Goal: Information Seeking & Learning: Learn about a topic

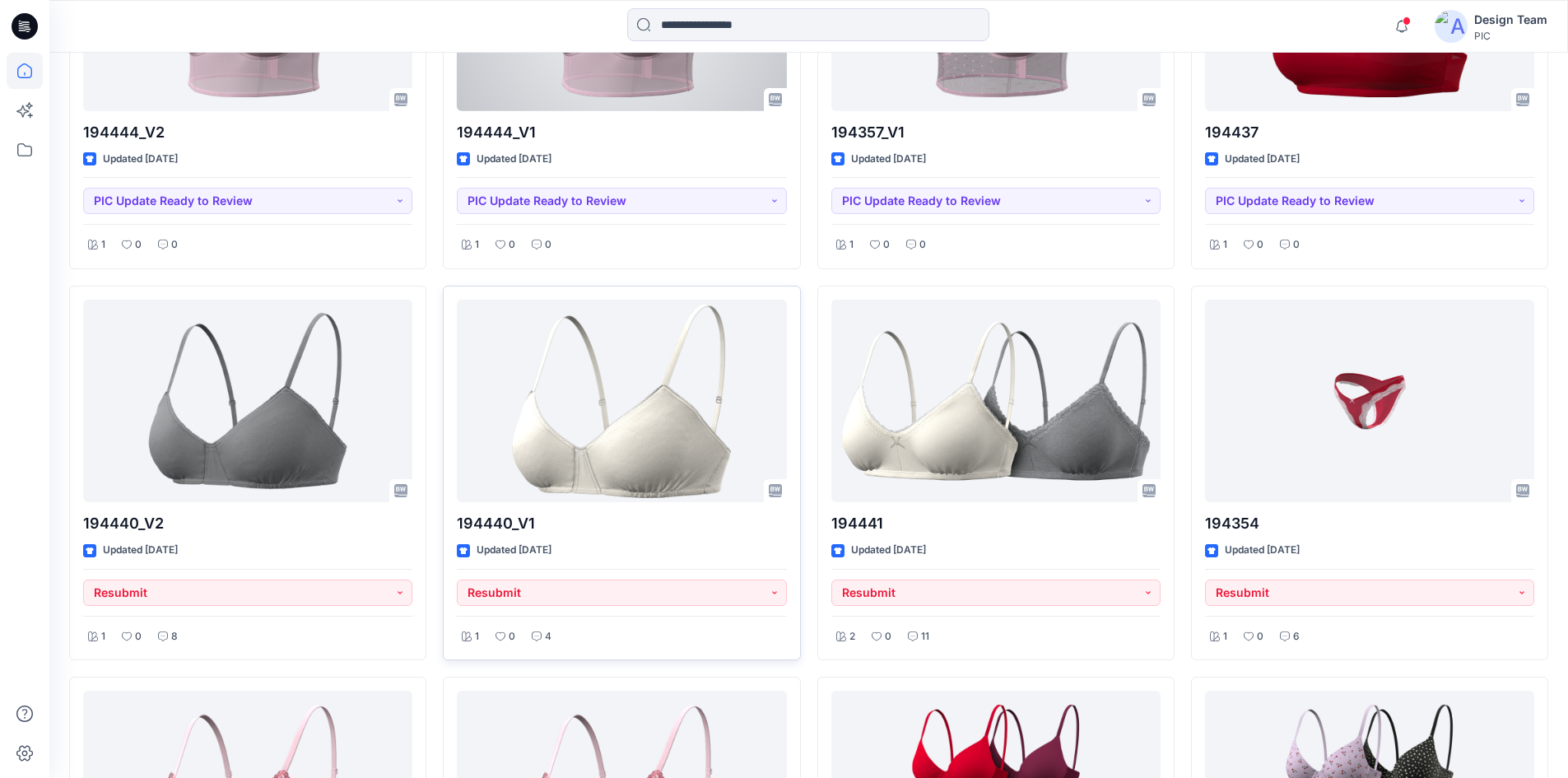
scroll to position [1807, 0]
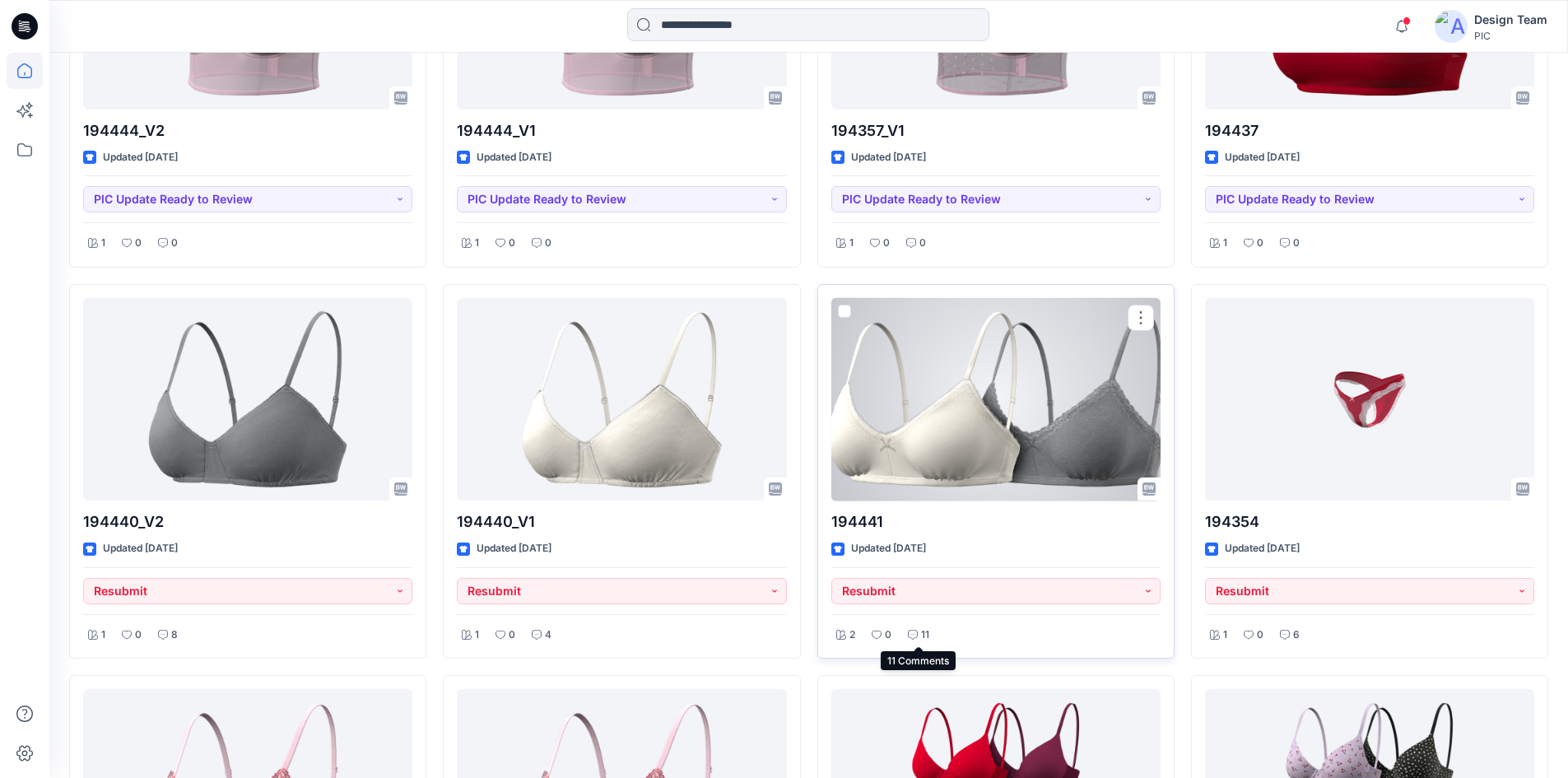
click at [913, 637] on icon at bounding box center [913, 635] width 10 height 10
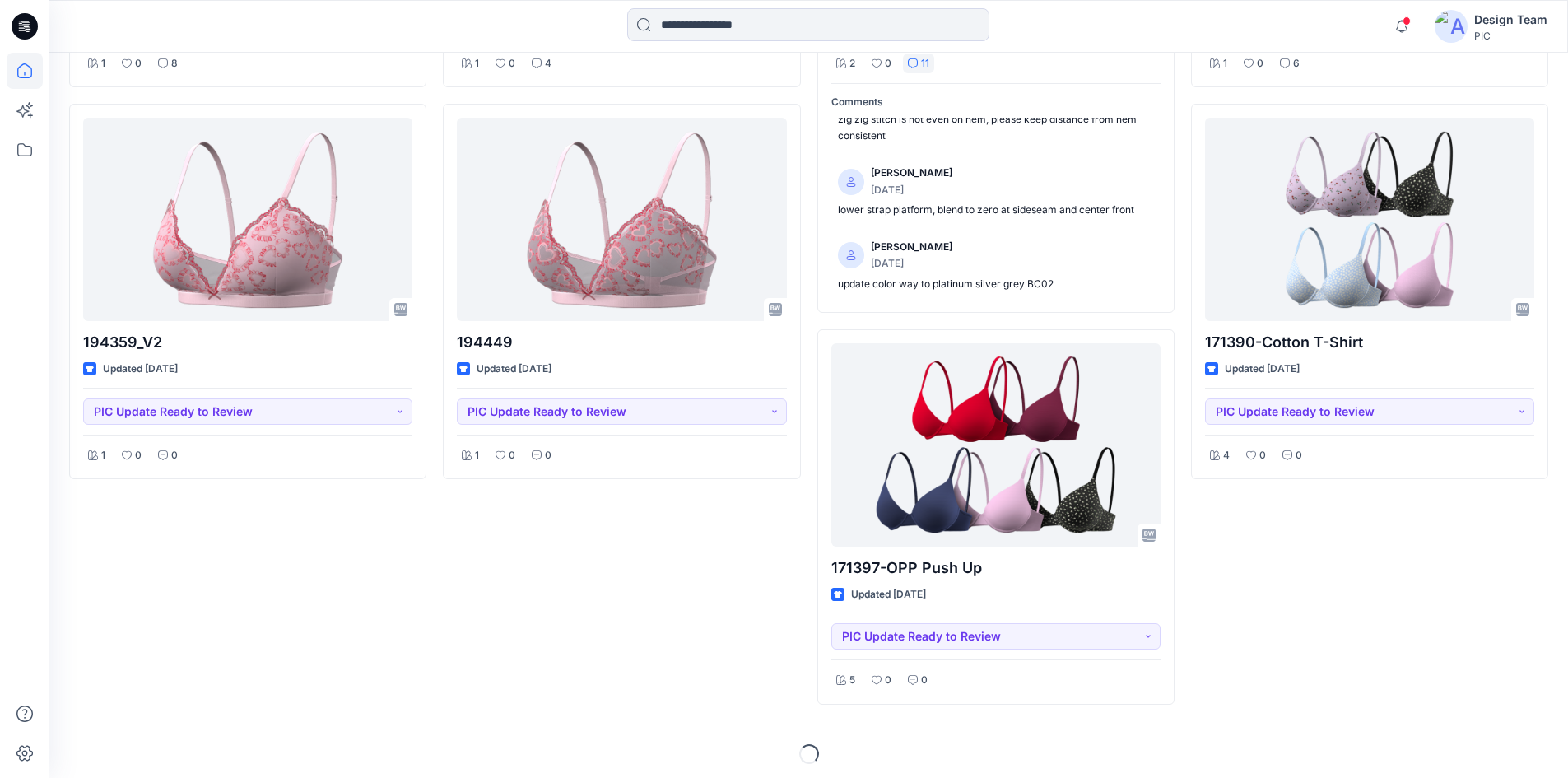
scroll to position [2384, 0]
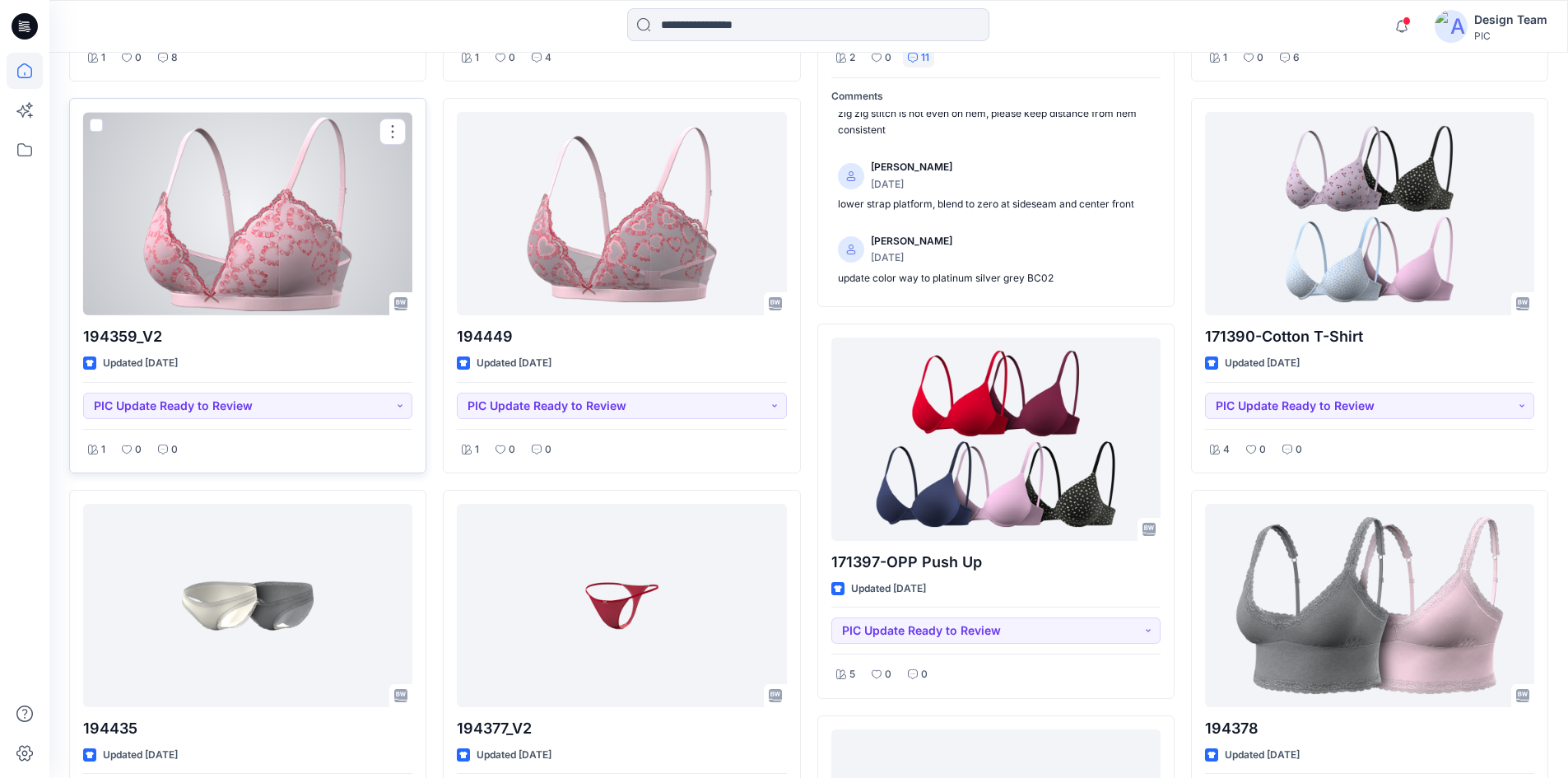
click at [295, 256] on div at bounding box center [248, 213] width 329 height 203
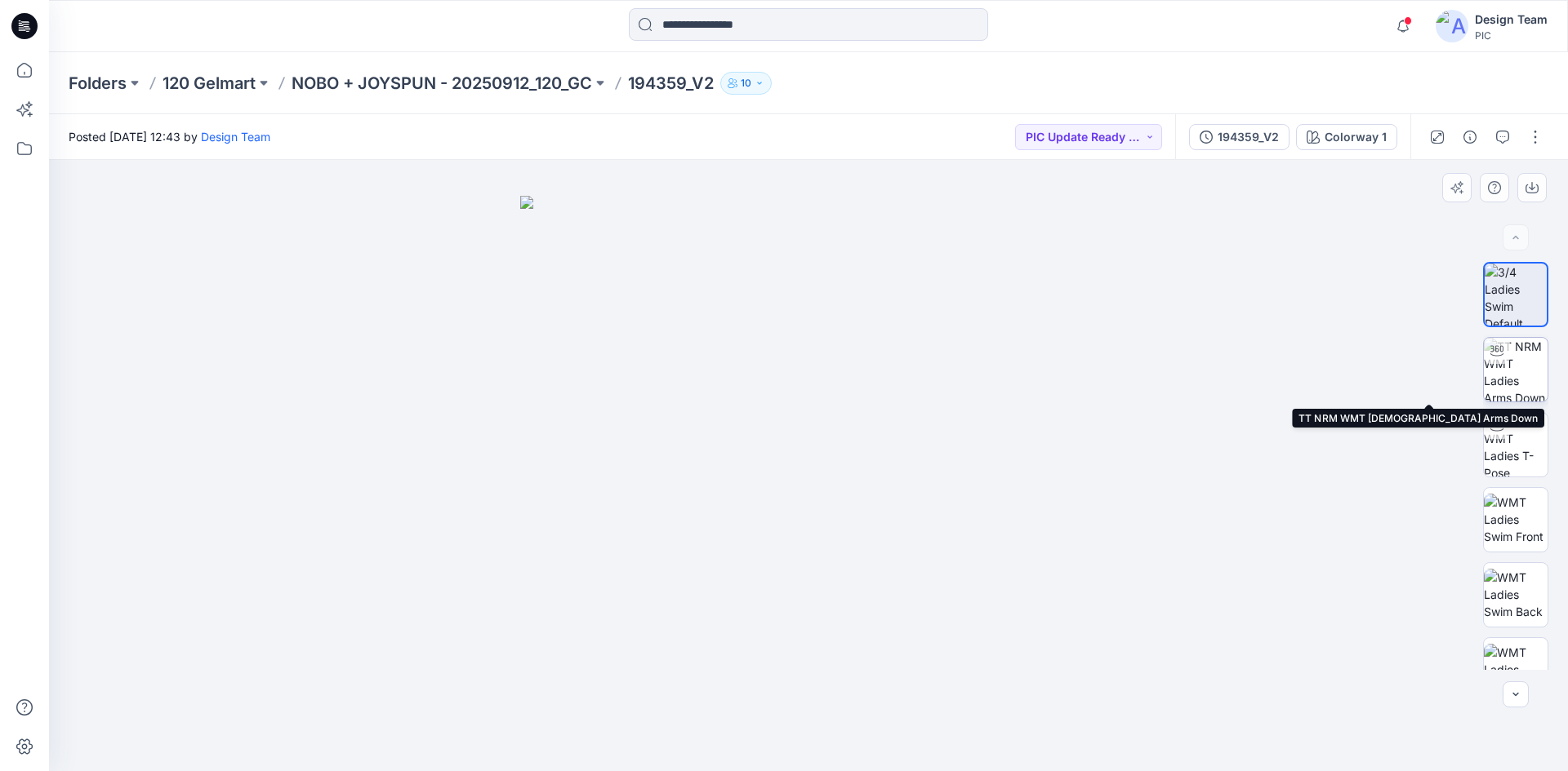
click at [1498, 393] on img at bounding box center [1515, 370] width 64 height 64
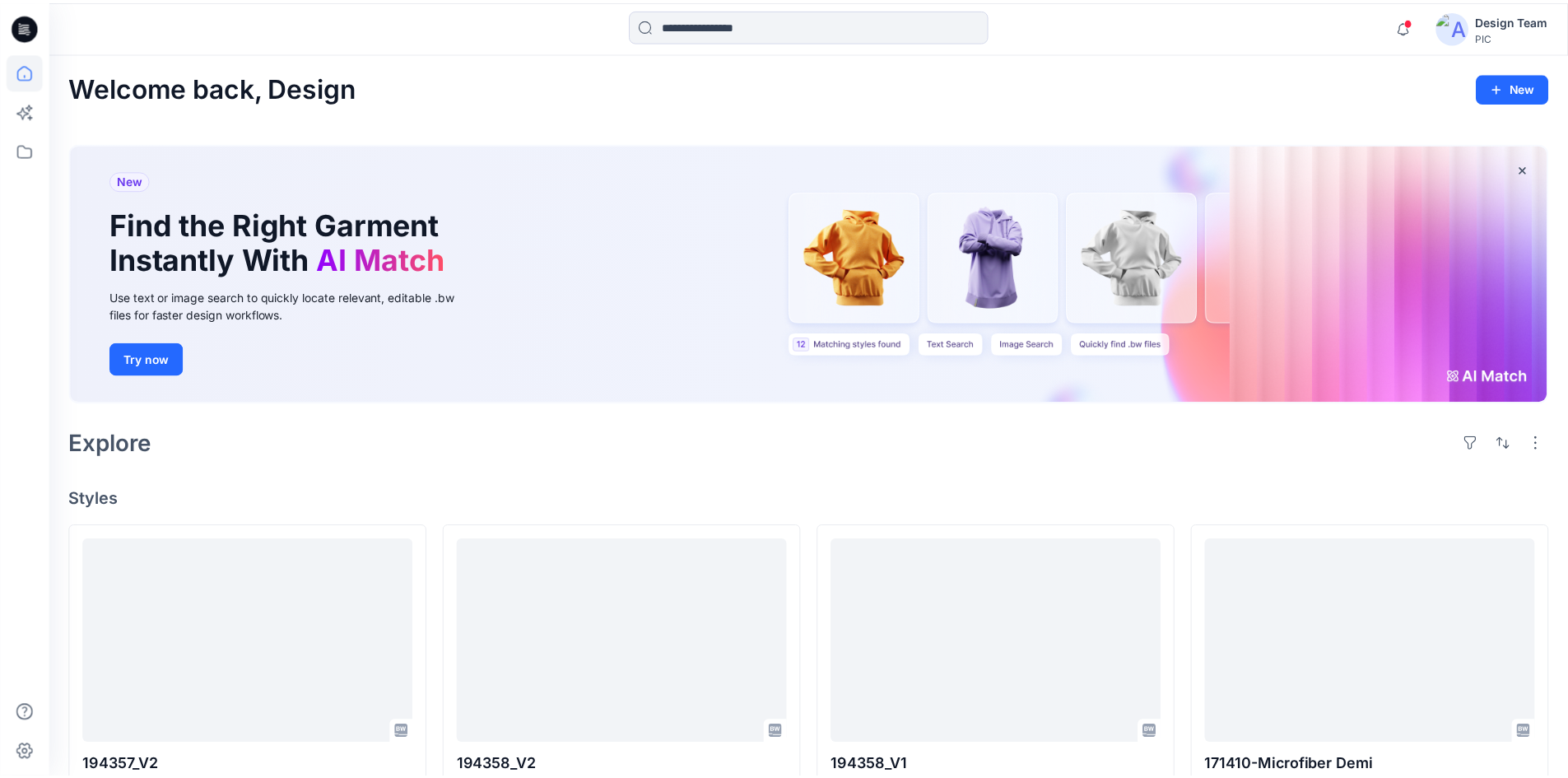
scroll to position [2384, 0]
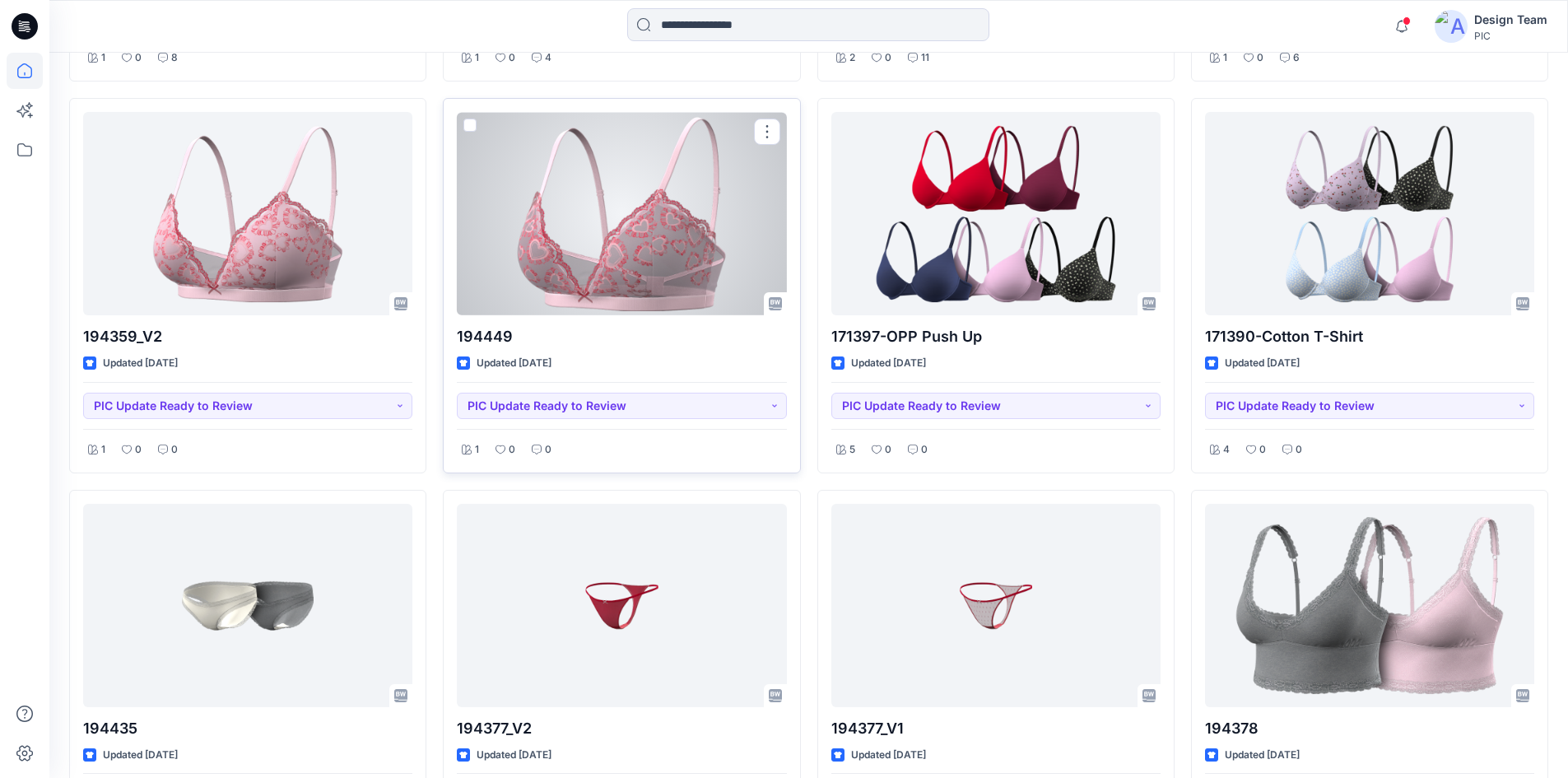
click at [625, 313] on div at bounding box center [622, 213] width 329 height 203
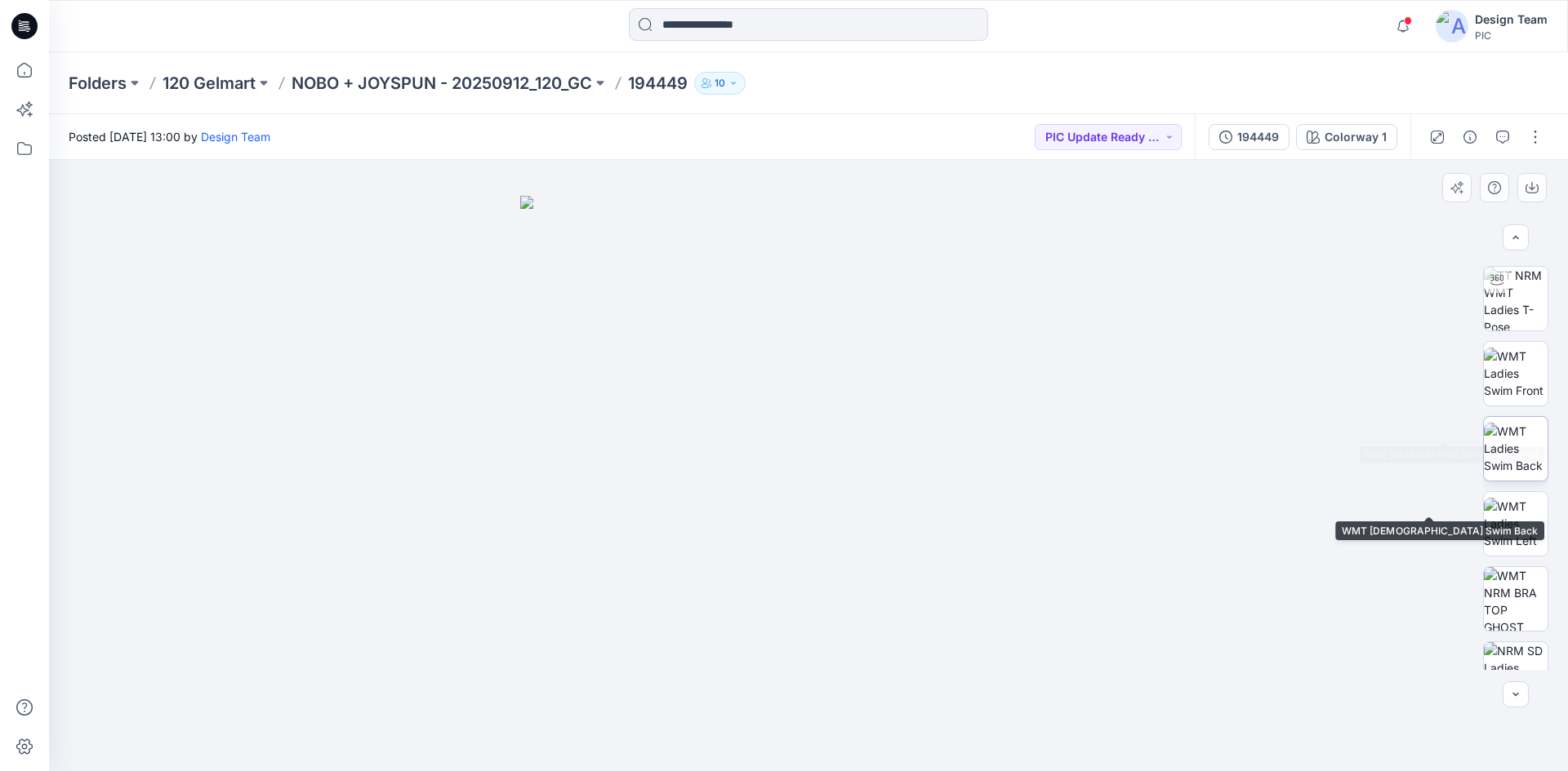
scroll to position [163, 0]
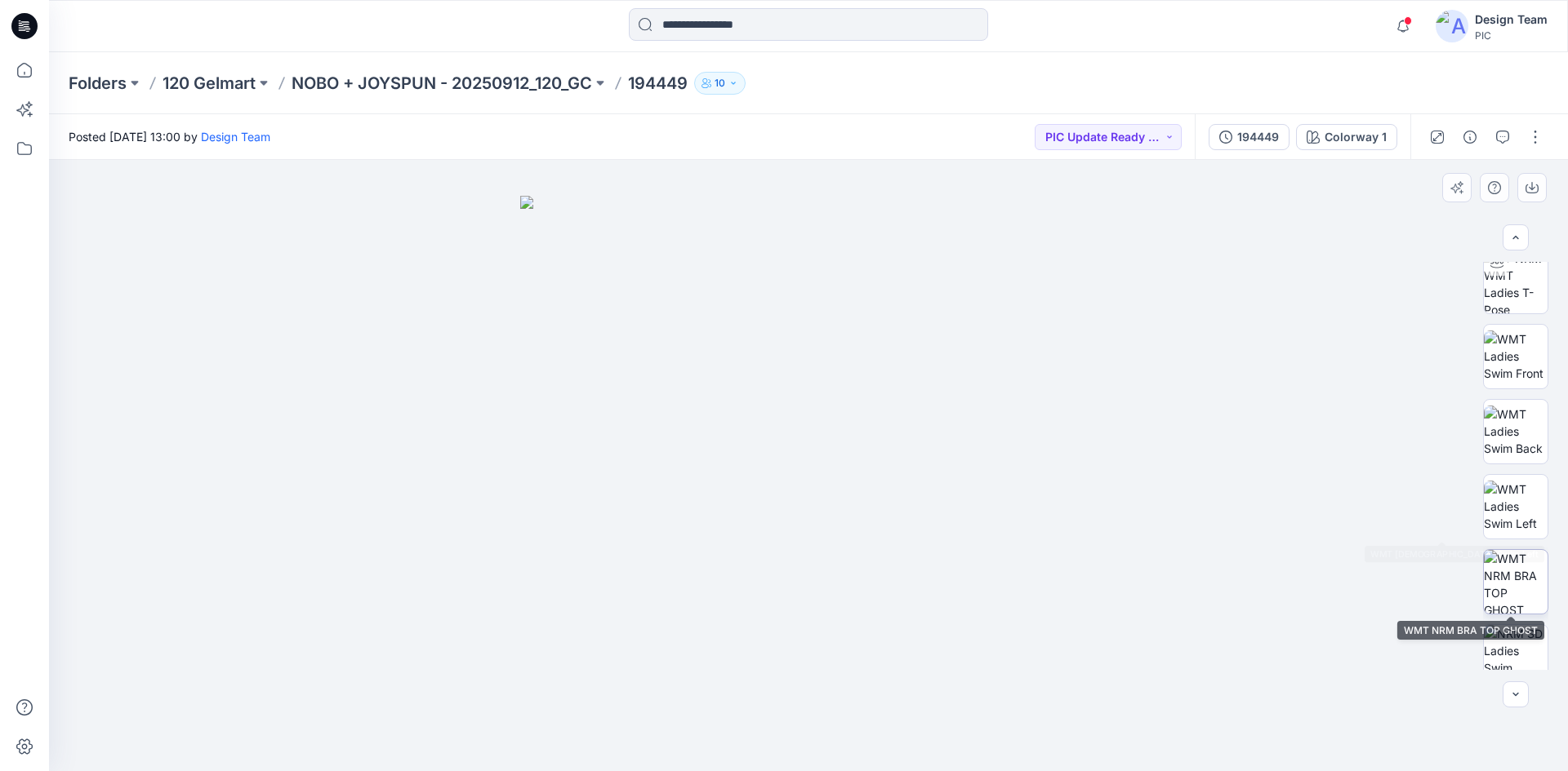
click at [1513, 571] on img at bounding box center [1515, 582] width 64 height 64
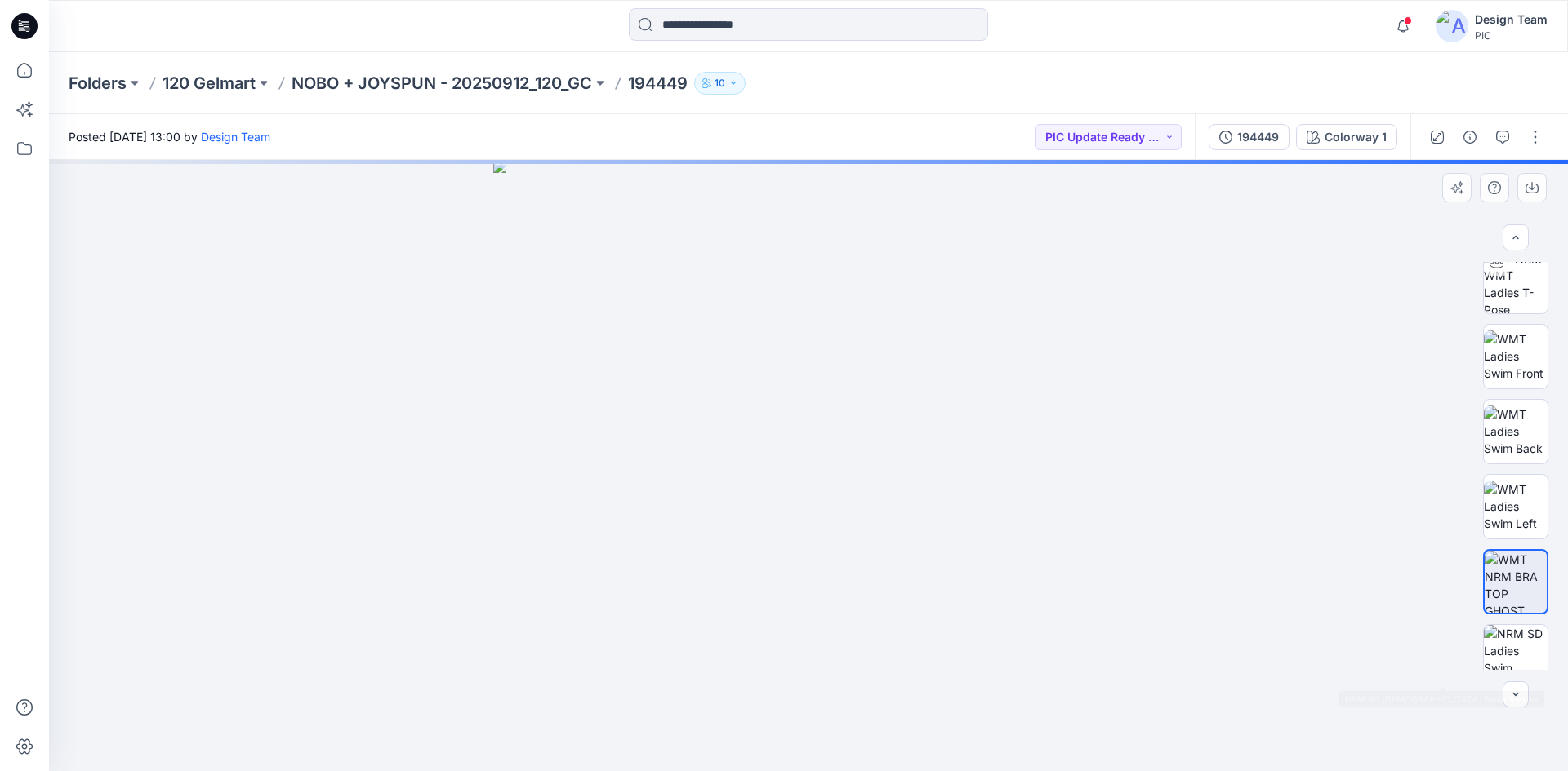
scroll to position [245, 0]
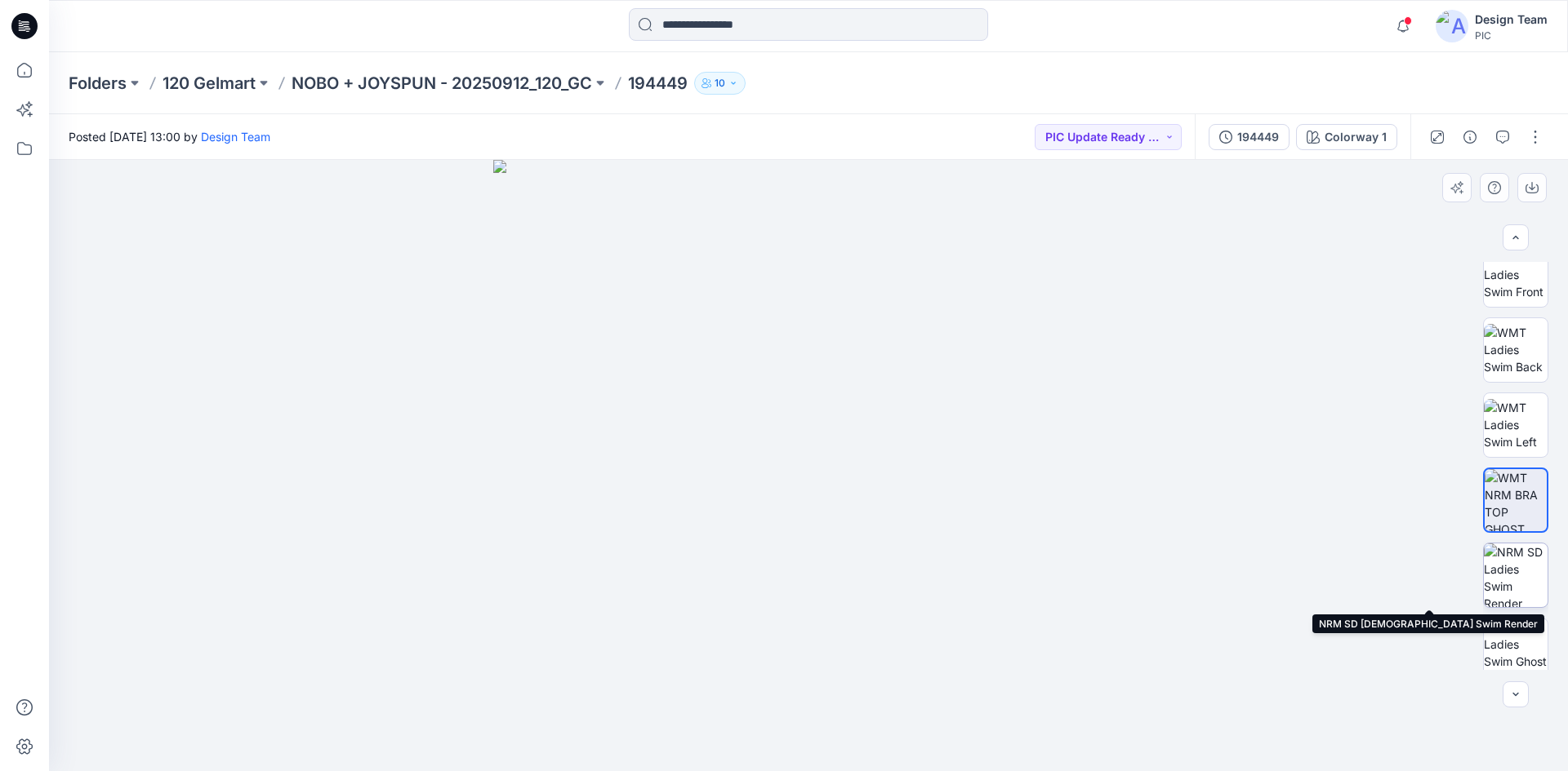
click at [1497, 586] on img at bounding box center [1515, 575] width 64 height 64
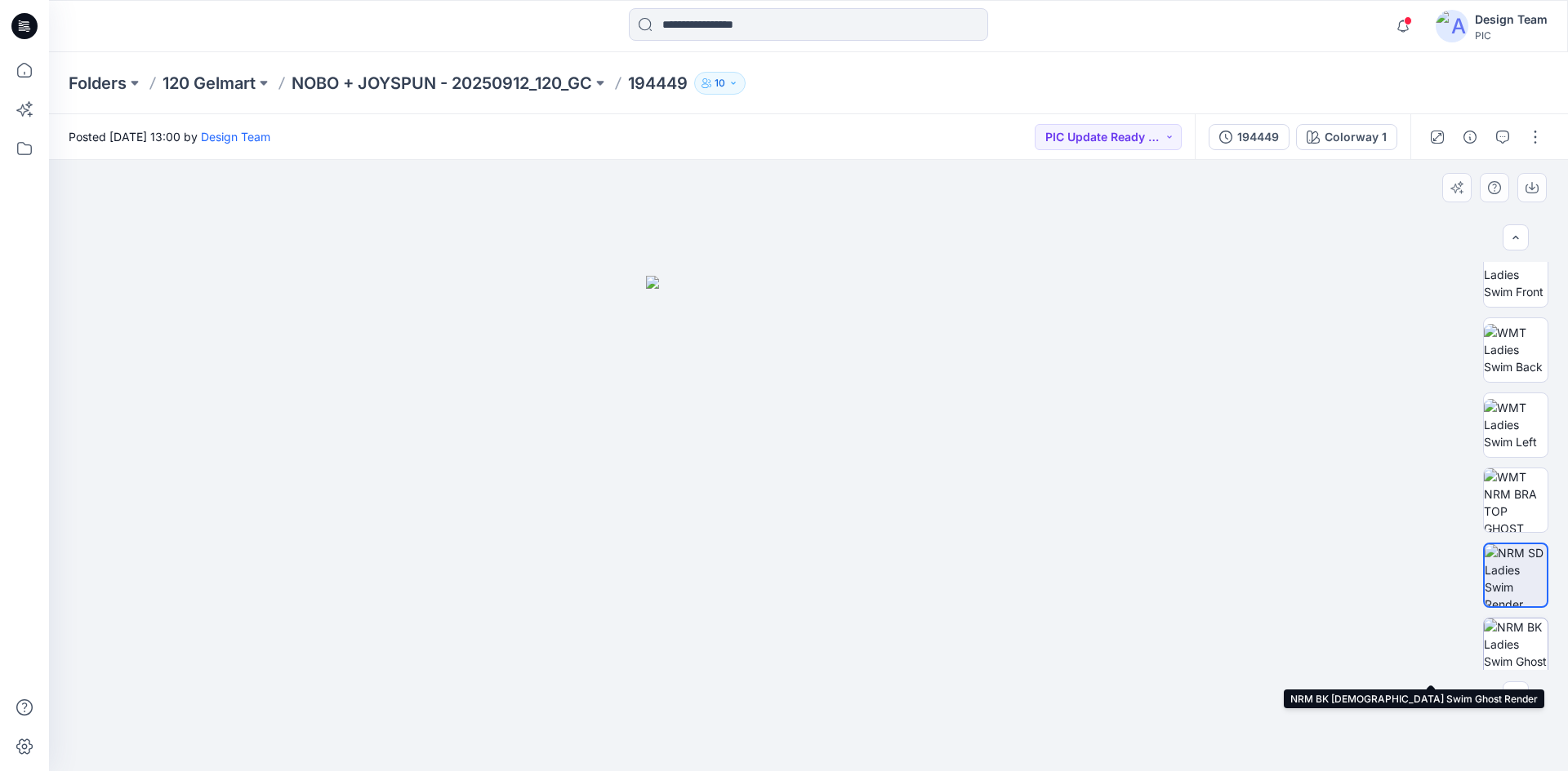
click at [1503, 636] on img at bounding box center [1515, 650] width 64 height 64
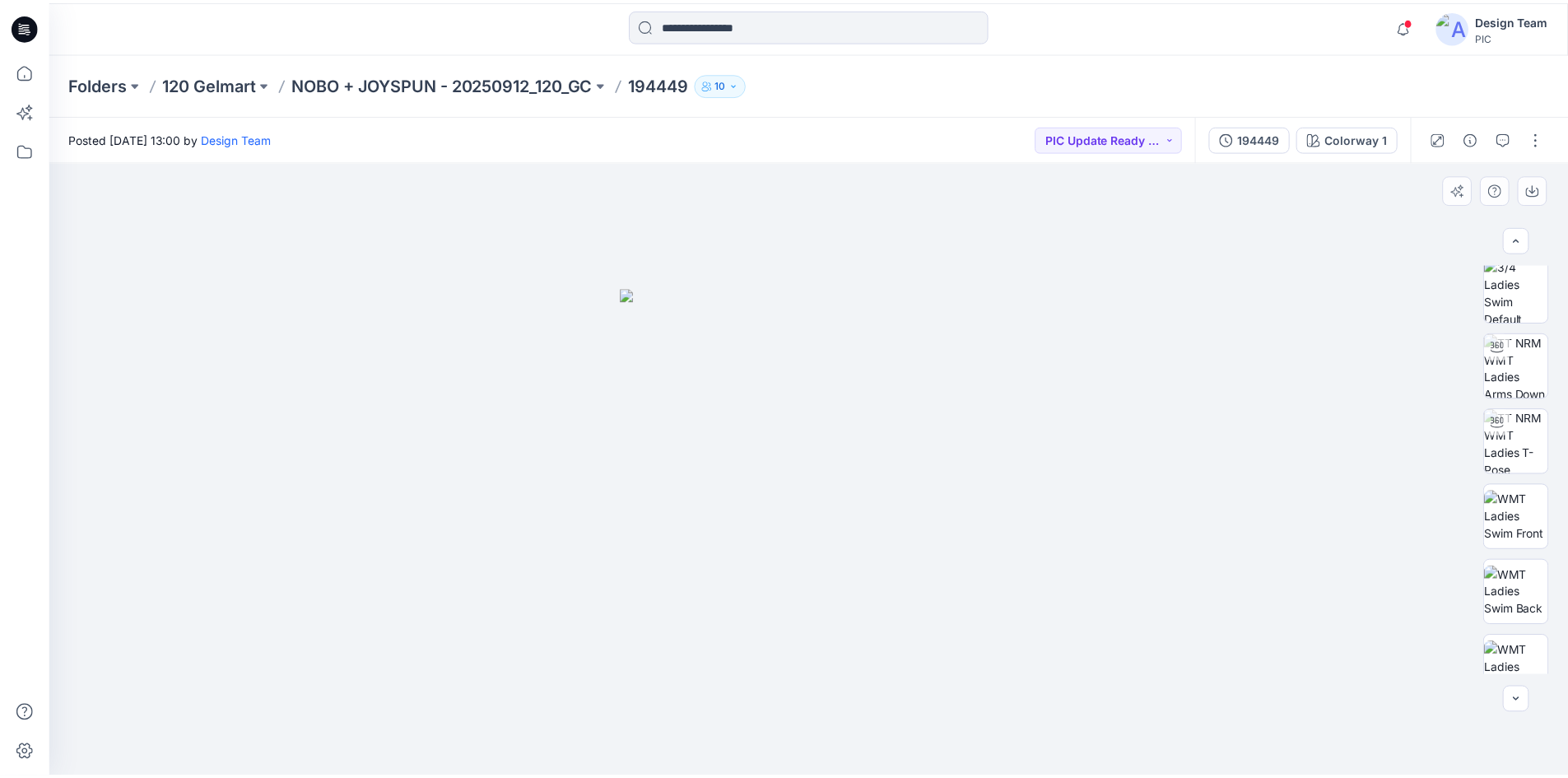
scroll to position [0, 0]
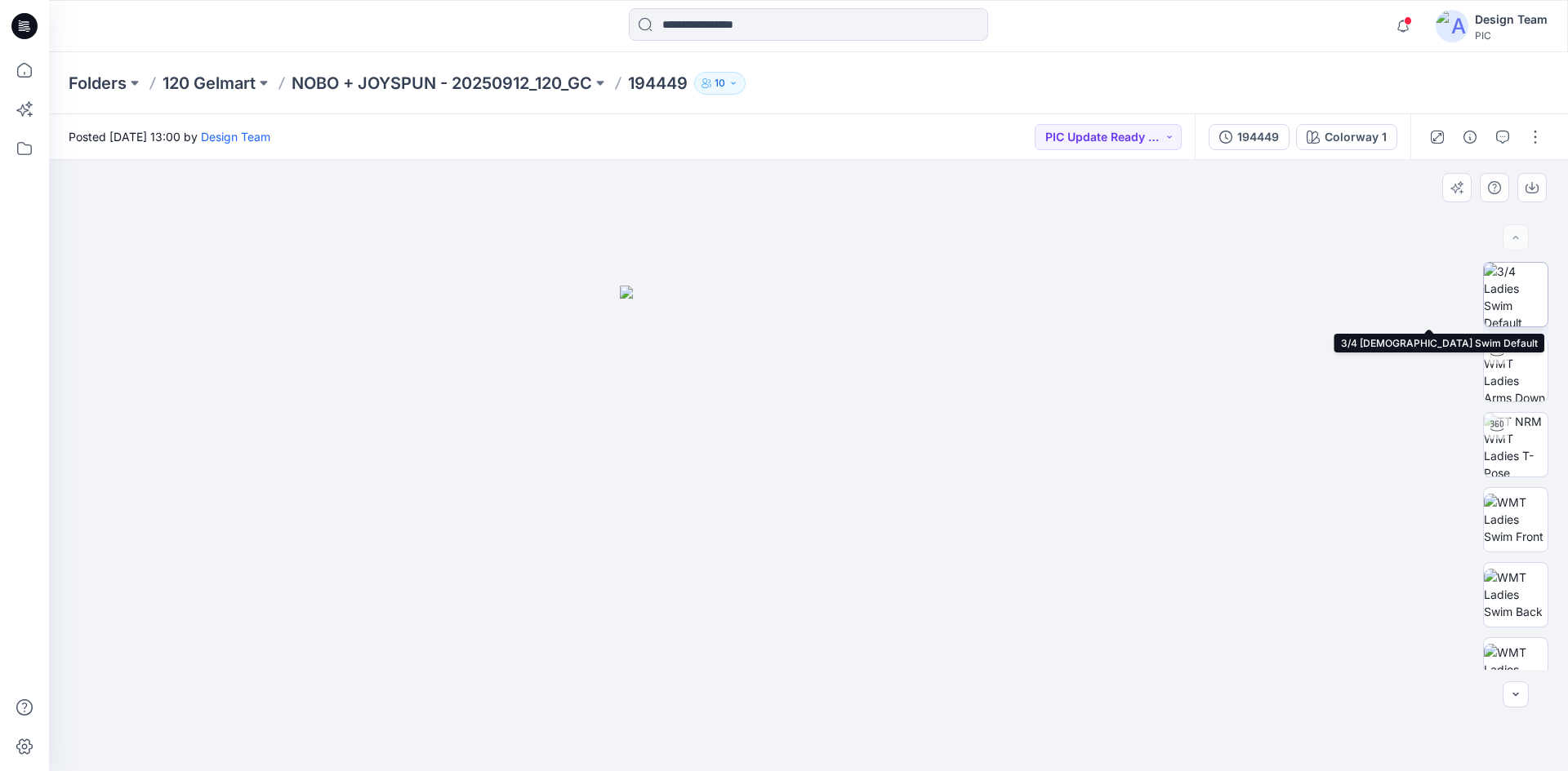
click at [1498, 287] on img at bounding box center [1515, 295] width 64 height 64
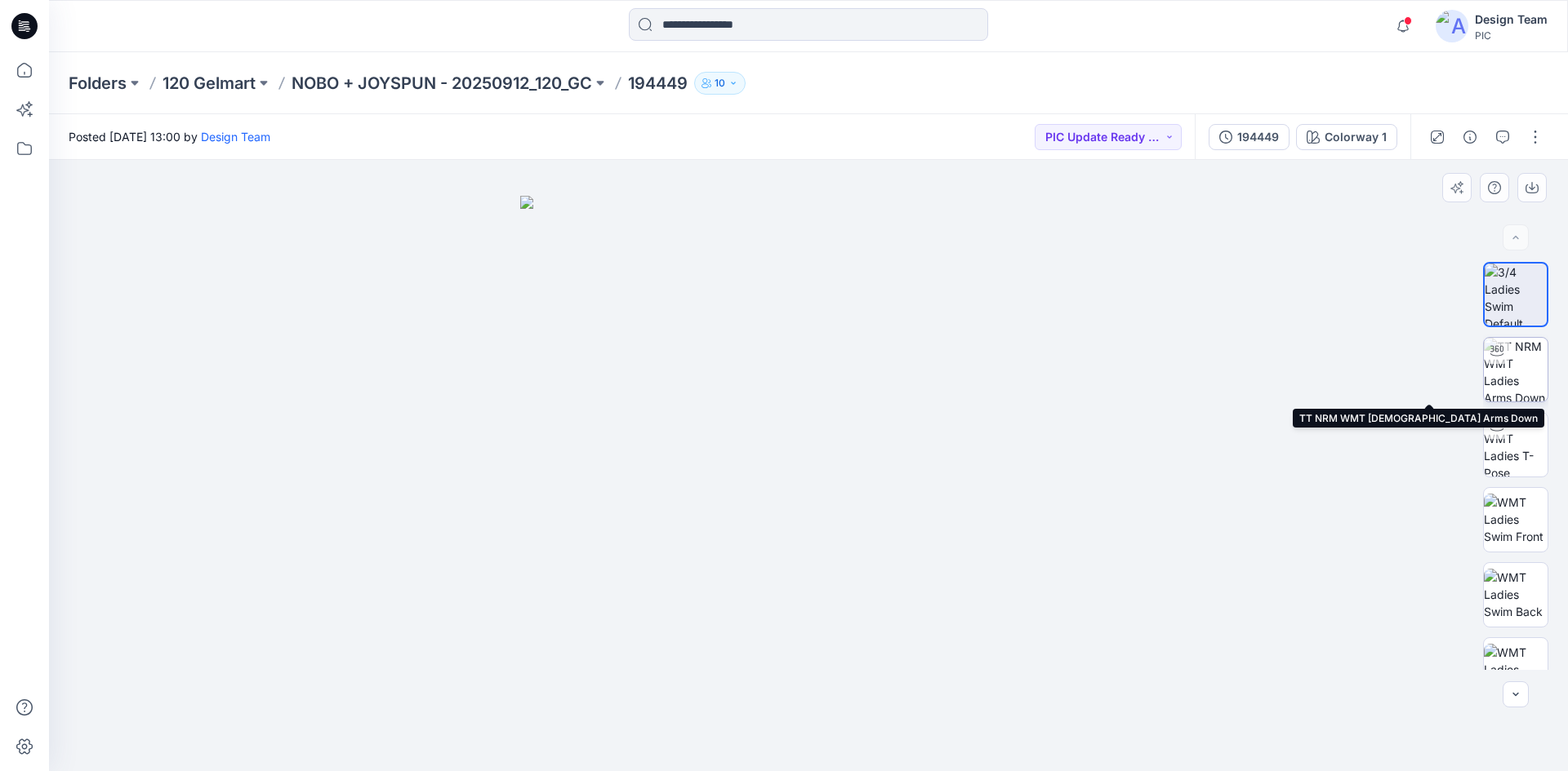
click at [1505, 388] on img at bounding box center [1515, 370] width 64 height 64
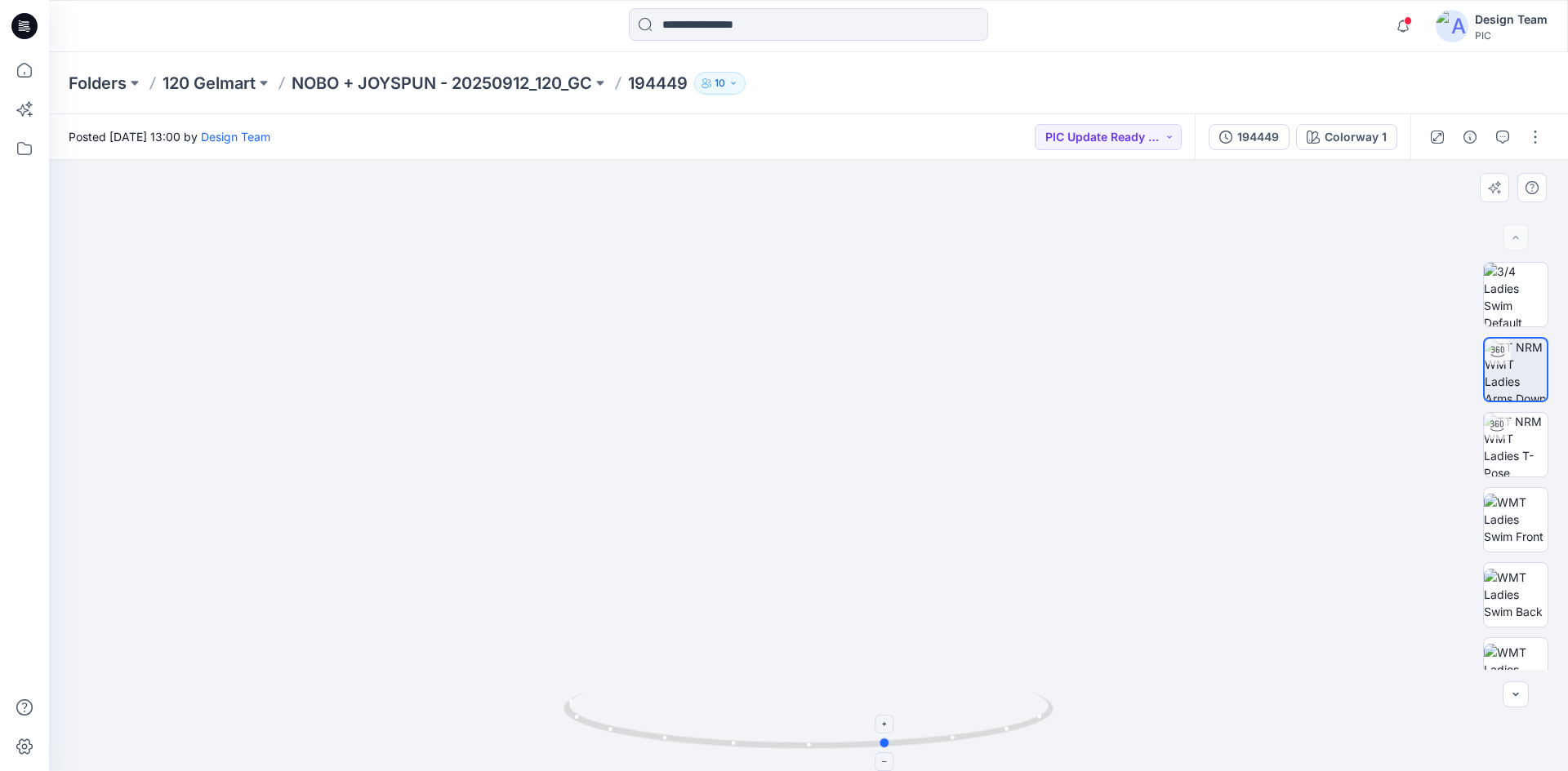
drag, startPoint x: 800, startPoint y: 747, endPoint x: 879, endPoint y: 748, distance: 79.0
click at [879, 748] on icon at bounding box center [810, 723] width 494 height 61
drag, startPoint x: 1218, startPoint y: 676, endPoint x: 549, endPoint y: 721, distance: 670.5
click at [558, 720] on div at bounding box center [809, 466] width 1519 height 612
click at [22, 27] on icon at bounding box center [24, 26] width 26 height 26
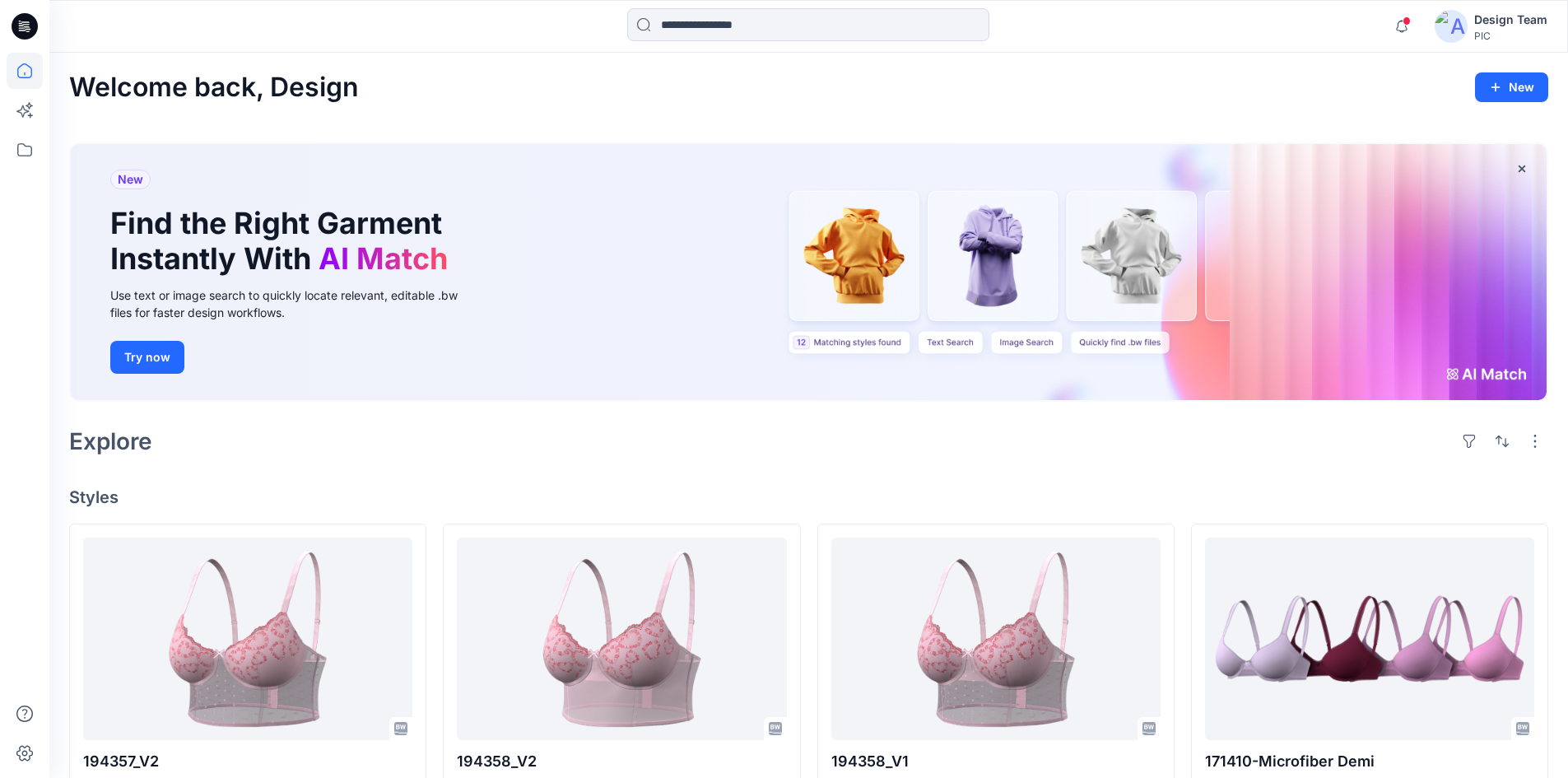
click at [1451, 370] on div "New Find the Right Garment Instantly With AI Match Use text or image search to …" at bounding box center [809, 272] width 1476 height 256
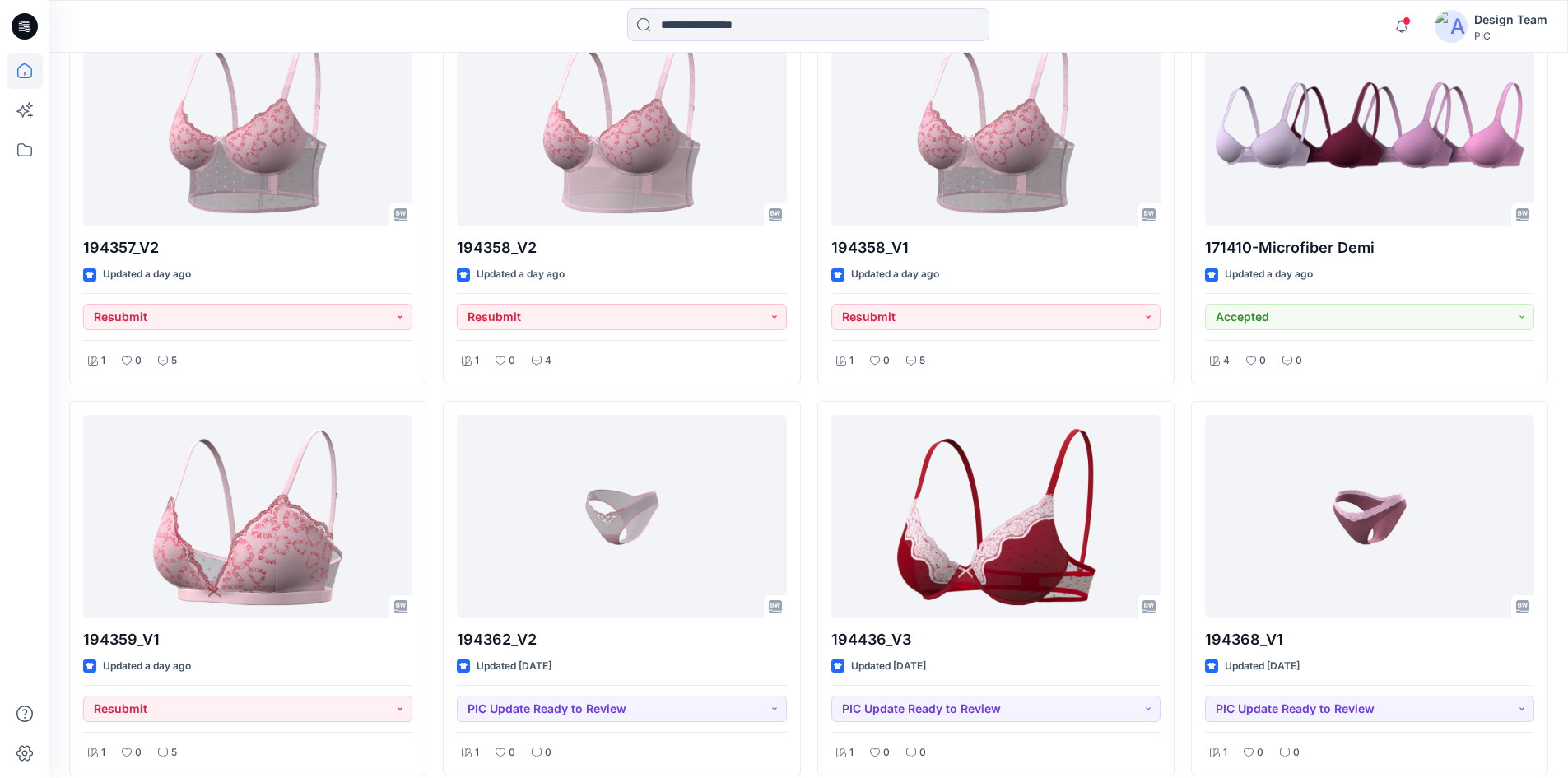
scroll to position [658, 0]
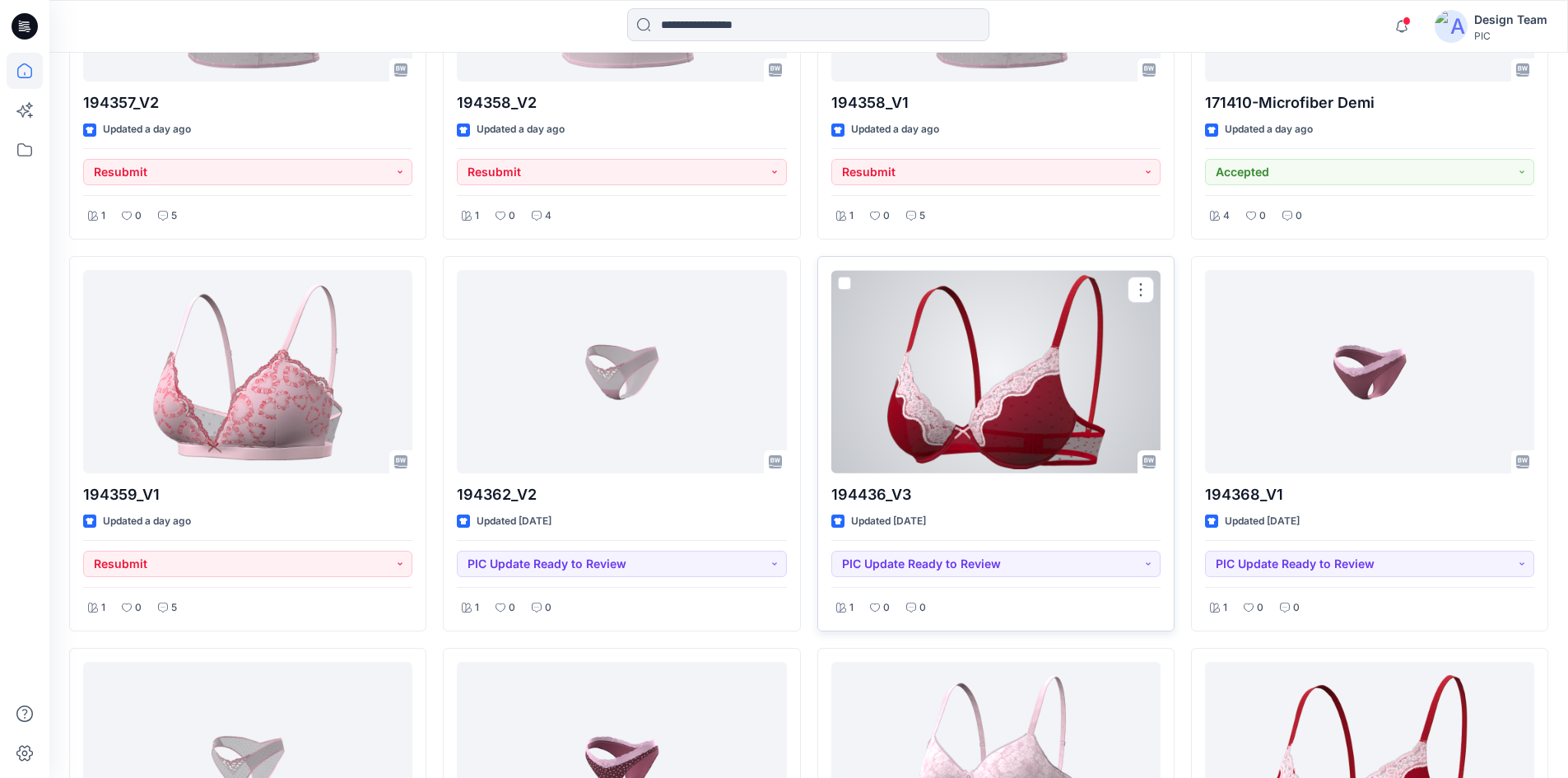
click at [854, 461] on div at bounding box center [996, 371] width 329 height 203
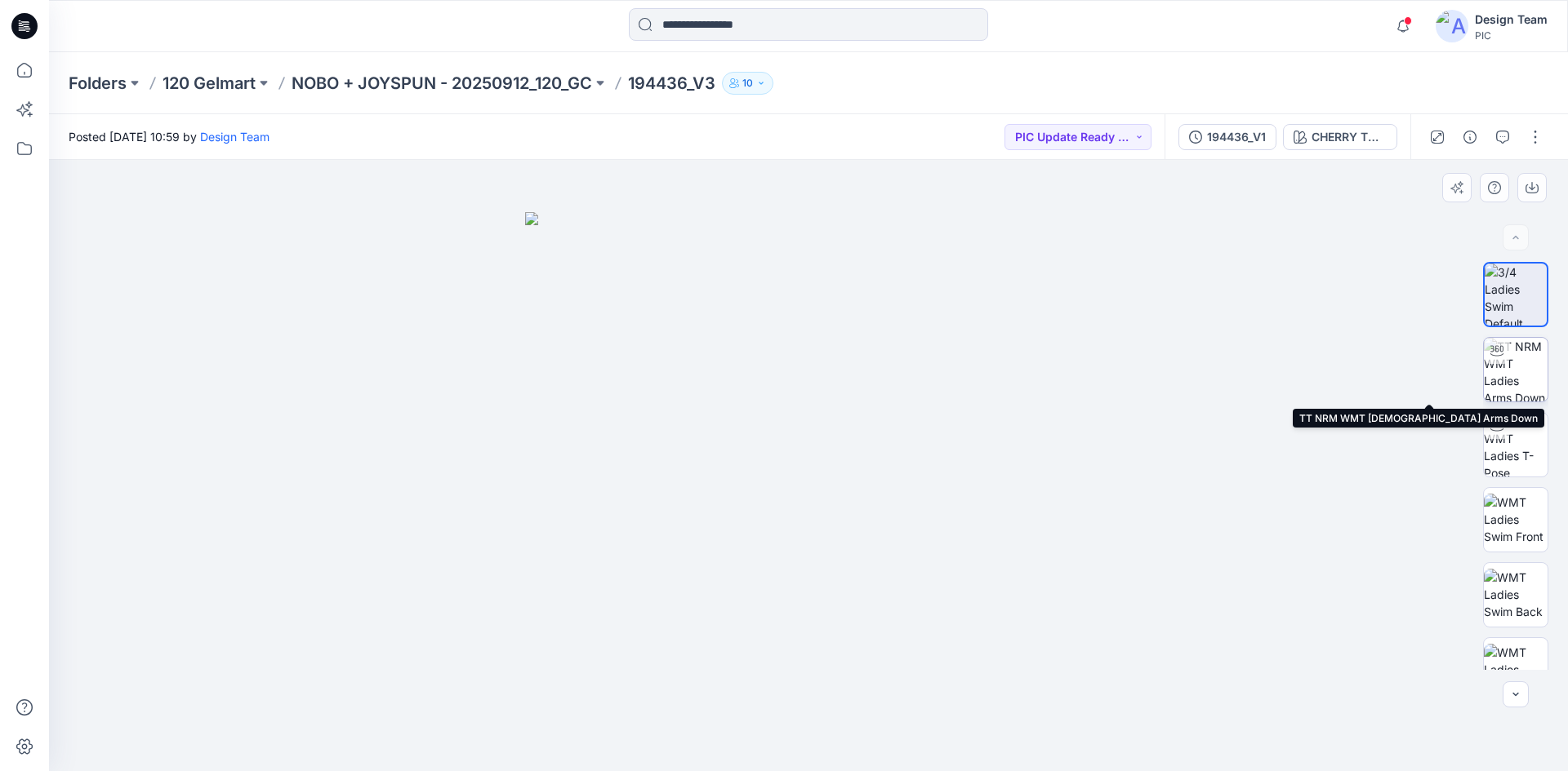
click at [1535, 374] on img at bounding box center [1515, 370] width 64 height 64
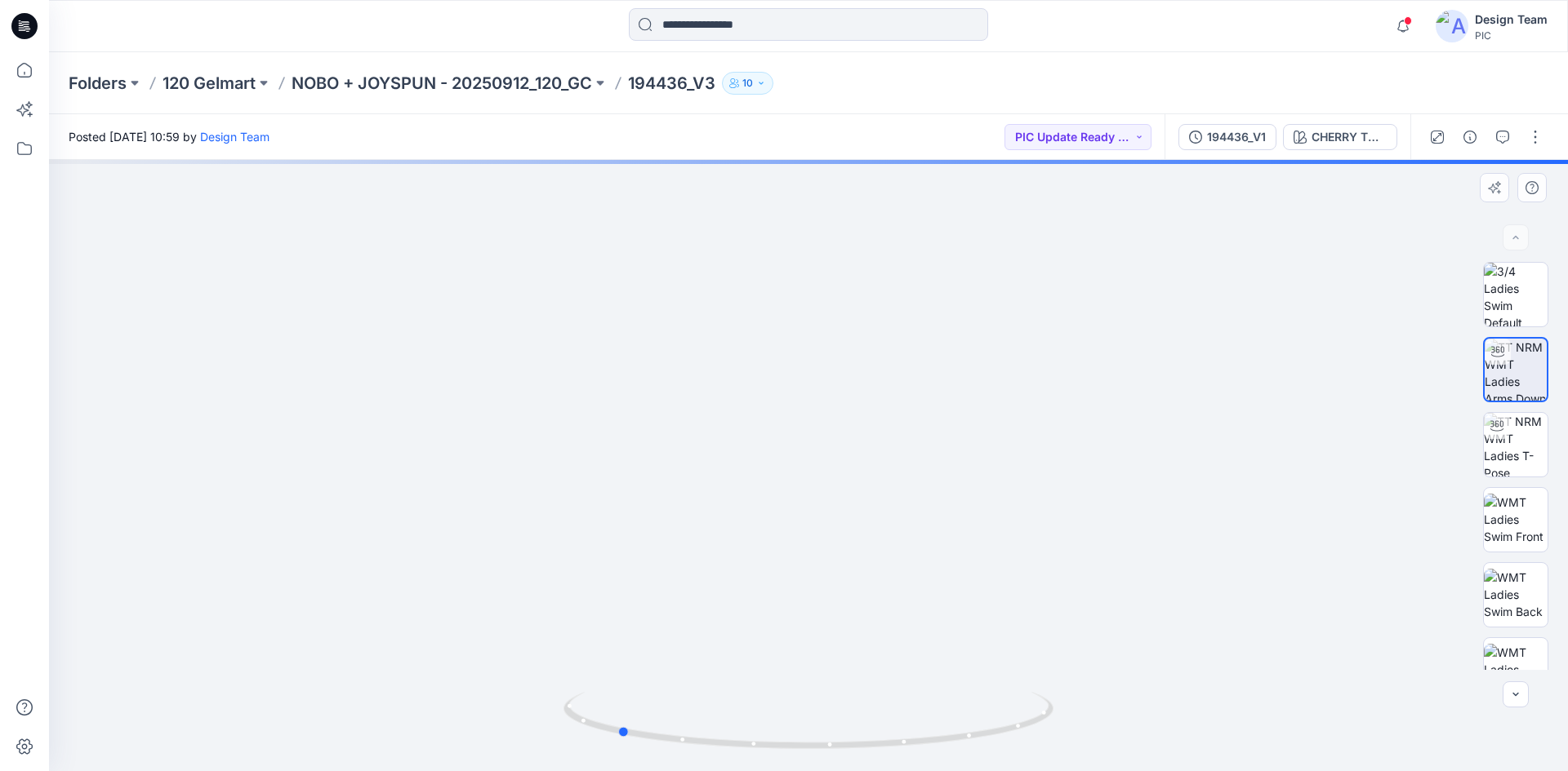
drag, startPoint x: 812, startPoint y: 746, endPoint x: 1064, endPoint y: 740, distance: 252.1
click at [1064, 740] on div at bounding box center [809, 466] width 1519 height 612
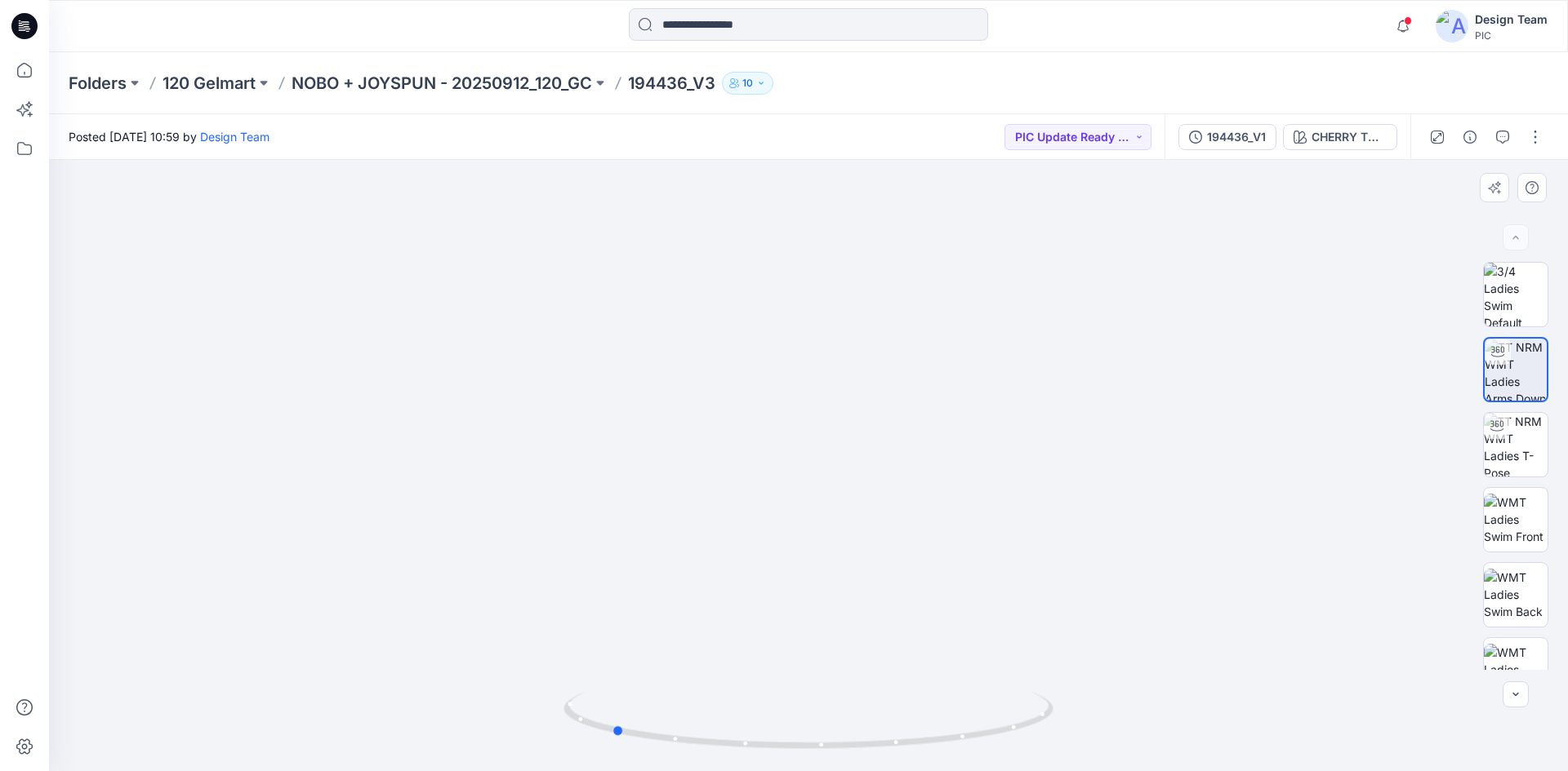
drag, startPoint x: 794, startPoint y: 747, endPoint x: 835, endPoint y: 756, distance: 42.0
click at [835, 756] on div at bounding box center [809, 730] width 490 height 82
drag, startPoint x: 730, startPoint y: 743, endPoint x: 934, endPoint y: 746, distance: 204.0
click at [934, 746] on icon at bounding box center [810, 723] width 494 height 61
drag, startPoint x: 775, startPoint y: 755, endPoint x: 831, endPoint y: 727, distance: 62.6
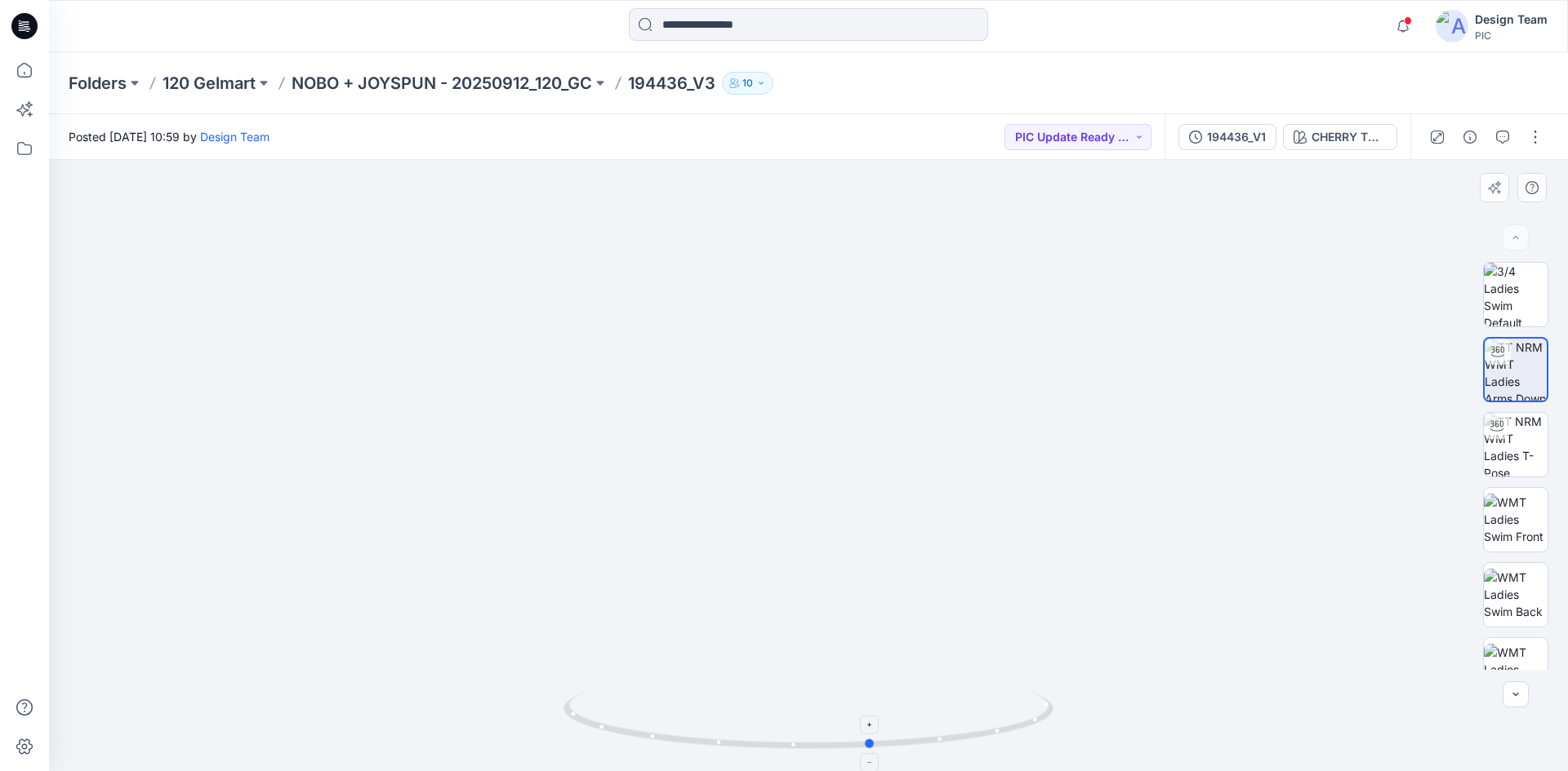
click at [831, 727] on div at bounding box center [809, 730] width 490 height 82
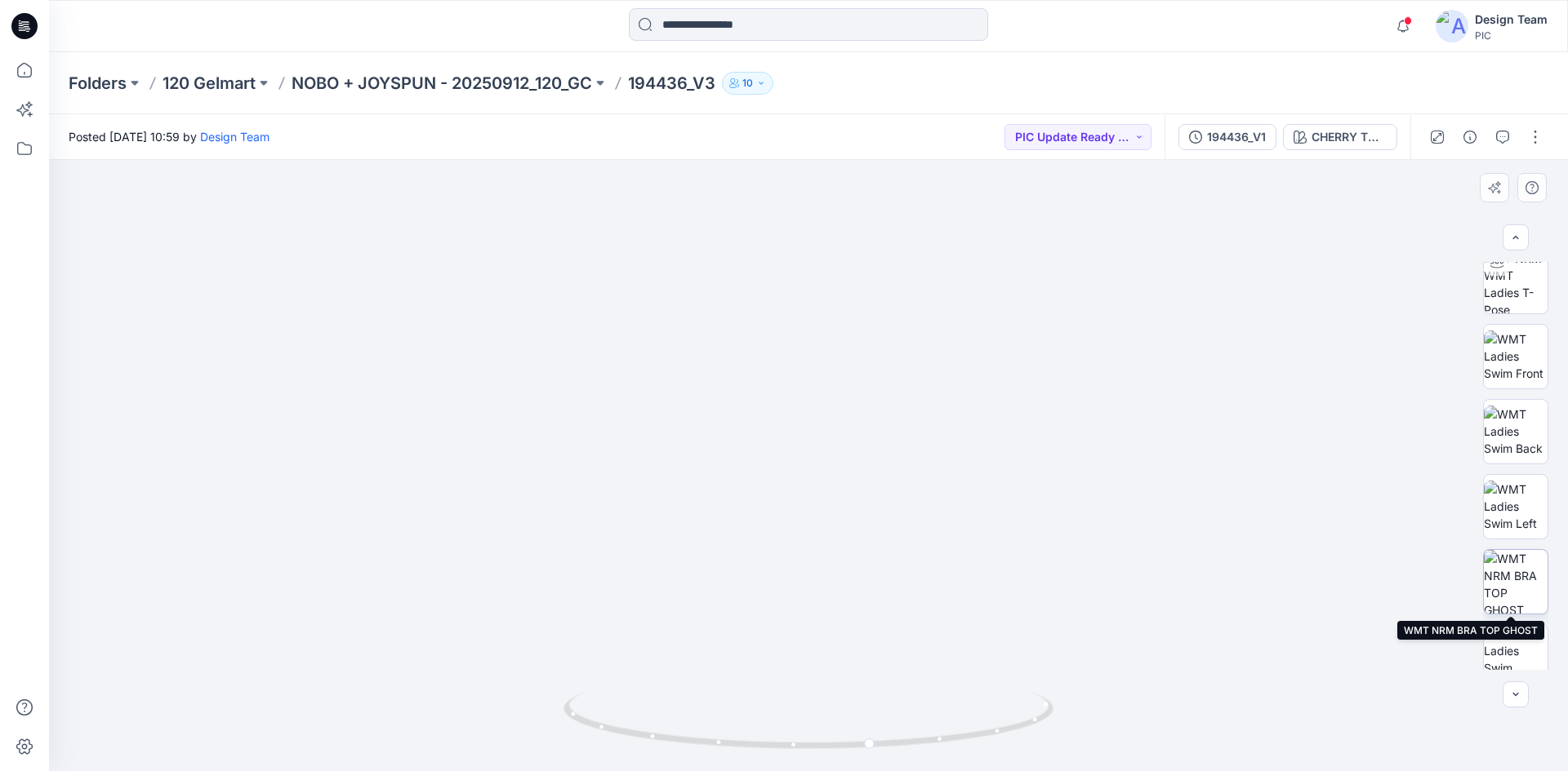
scroll to position [326, 0]
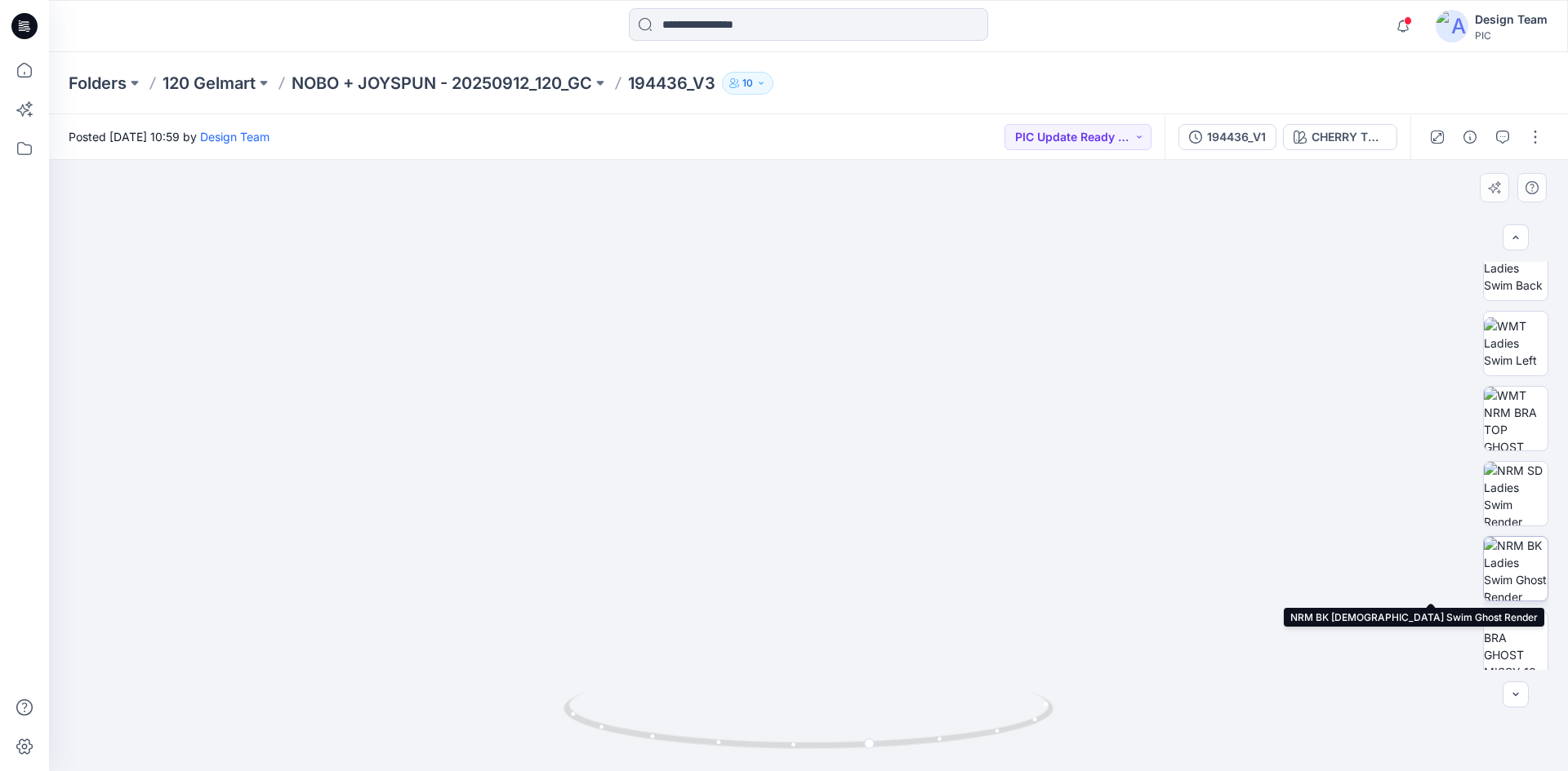
click at [1498, 575] on img at bounding box center [1515, 568] width 64 height 64
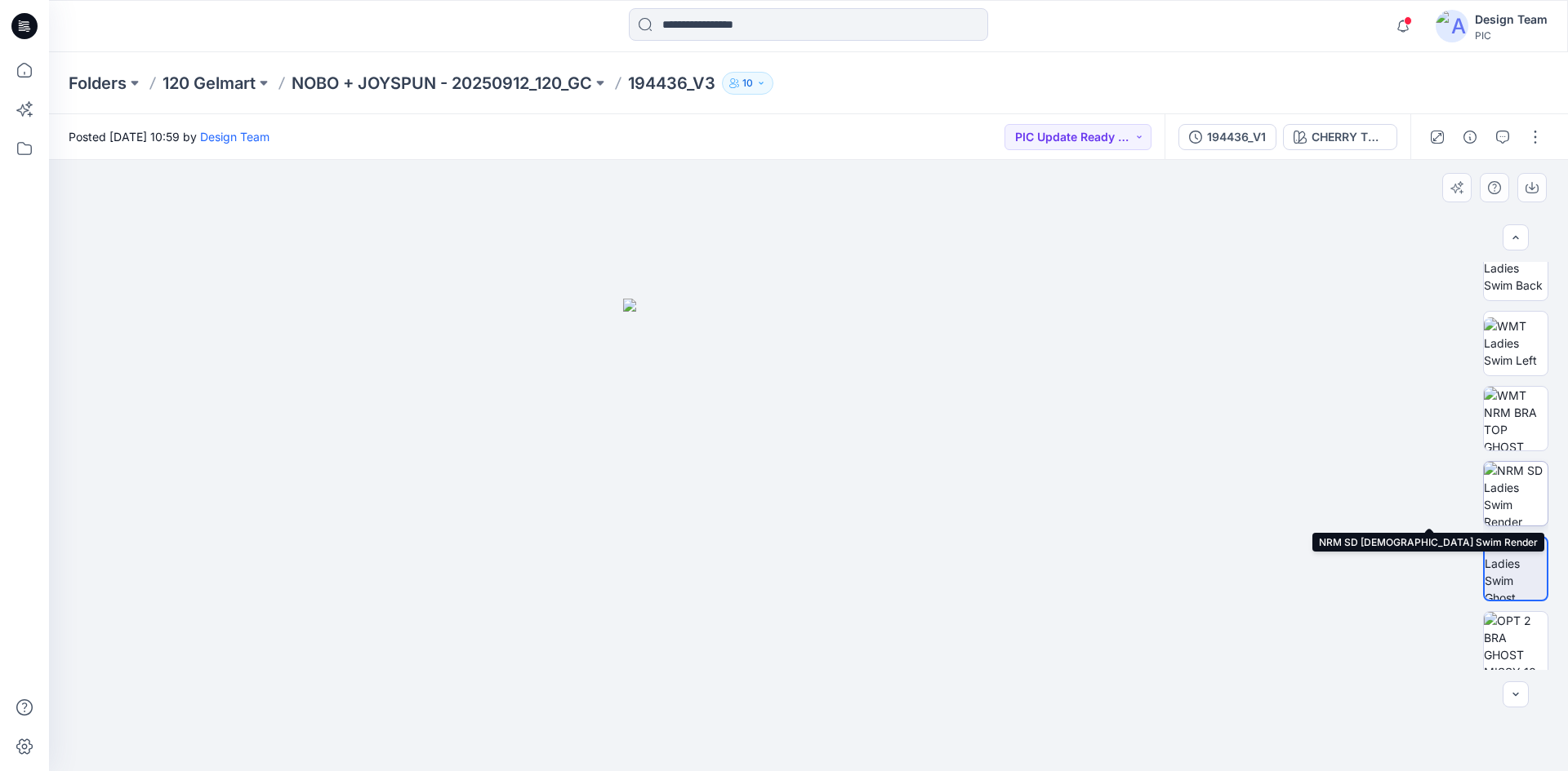
click at [1498, 509] on img at bounding box center [1515, 493] width 64 height 64
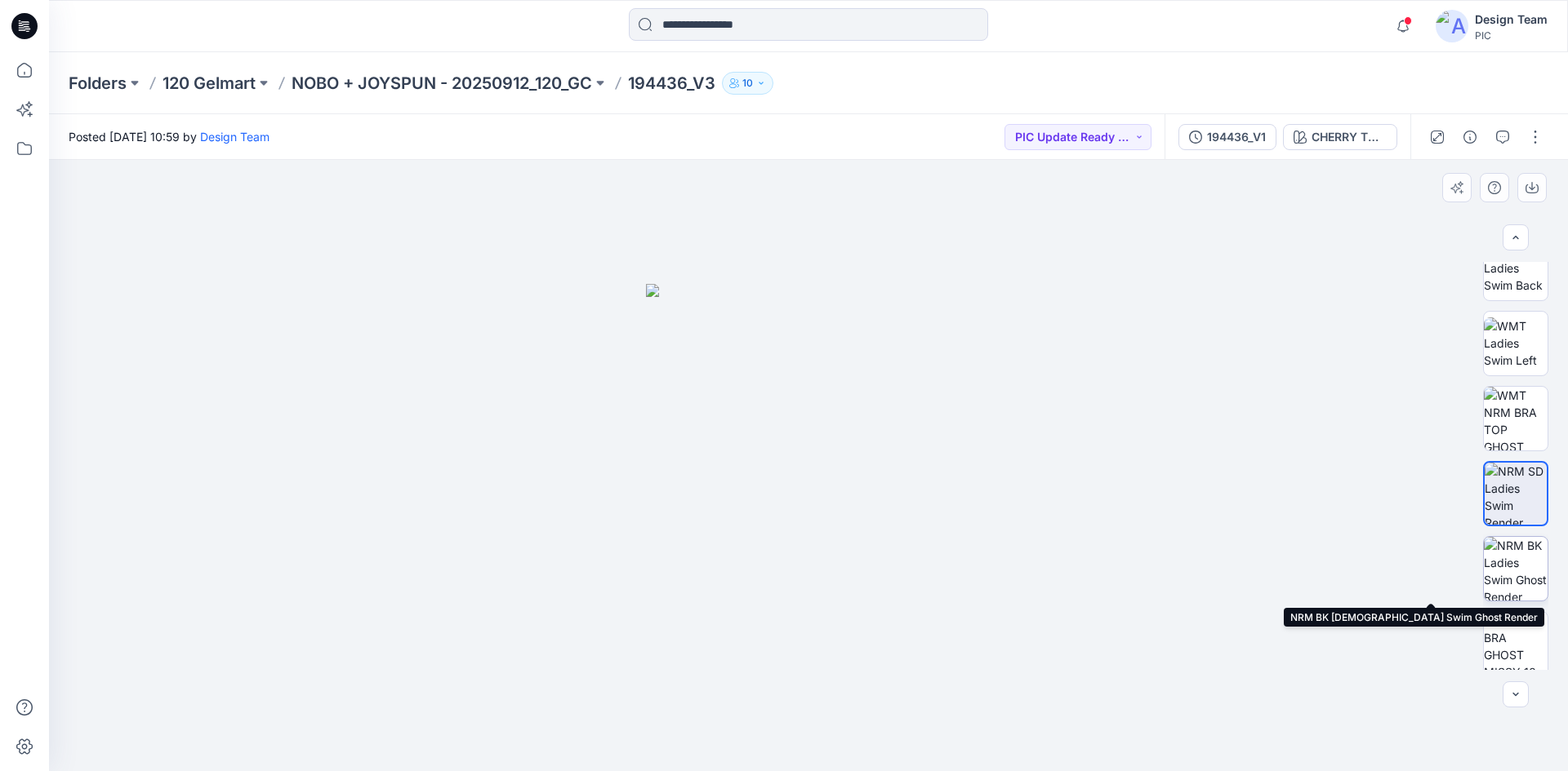
click at [1500, 576] on img at bounding box center [1515, 568] width 64 height 64
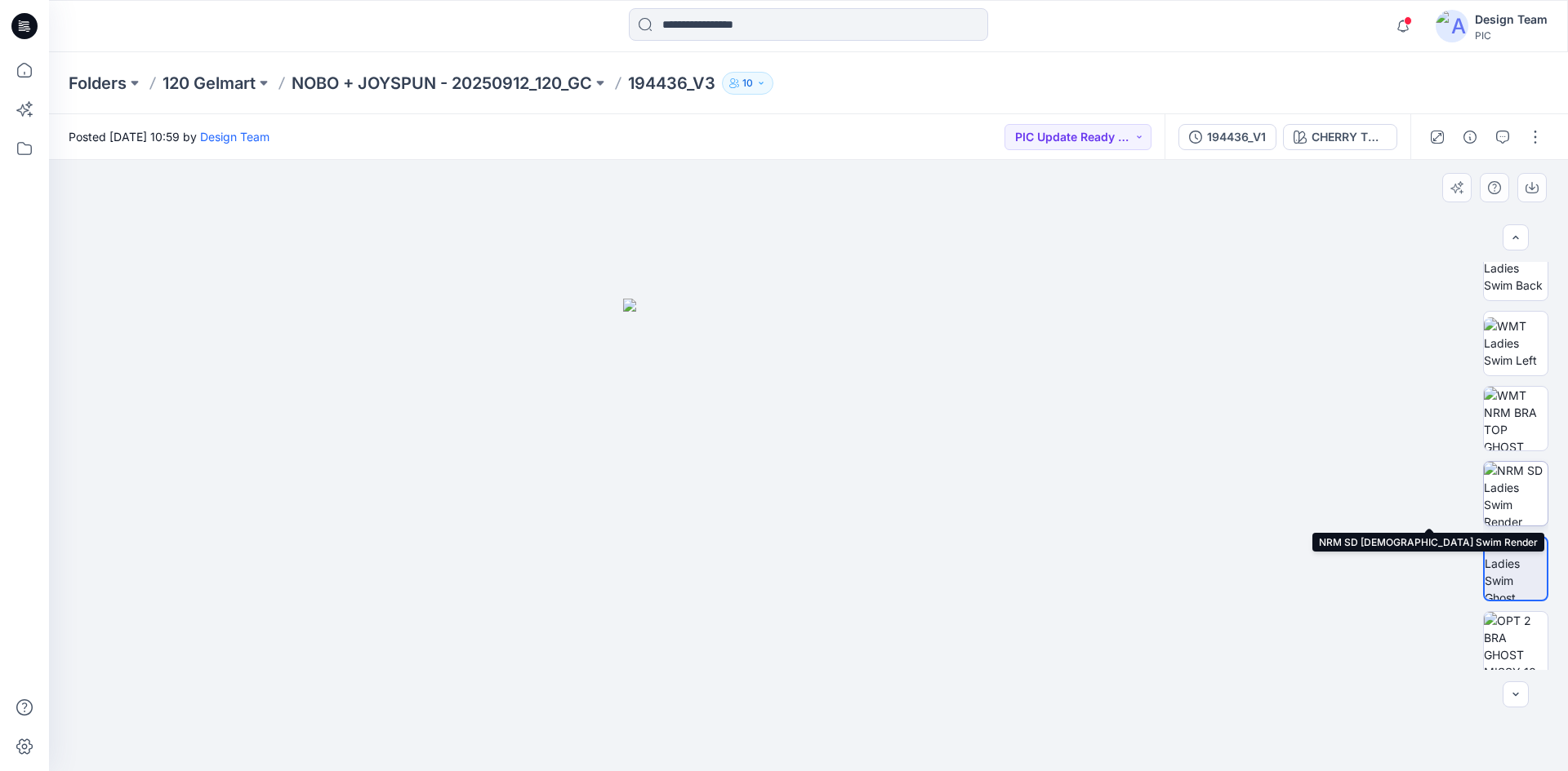
click at [1500, 513] on img at bounding box center [1515, 493] width 64 height 64
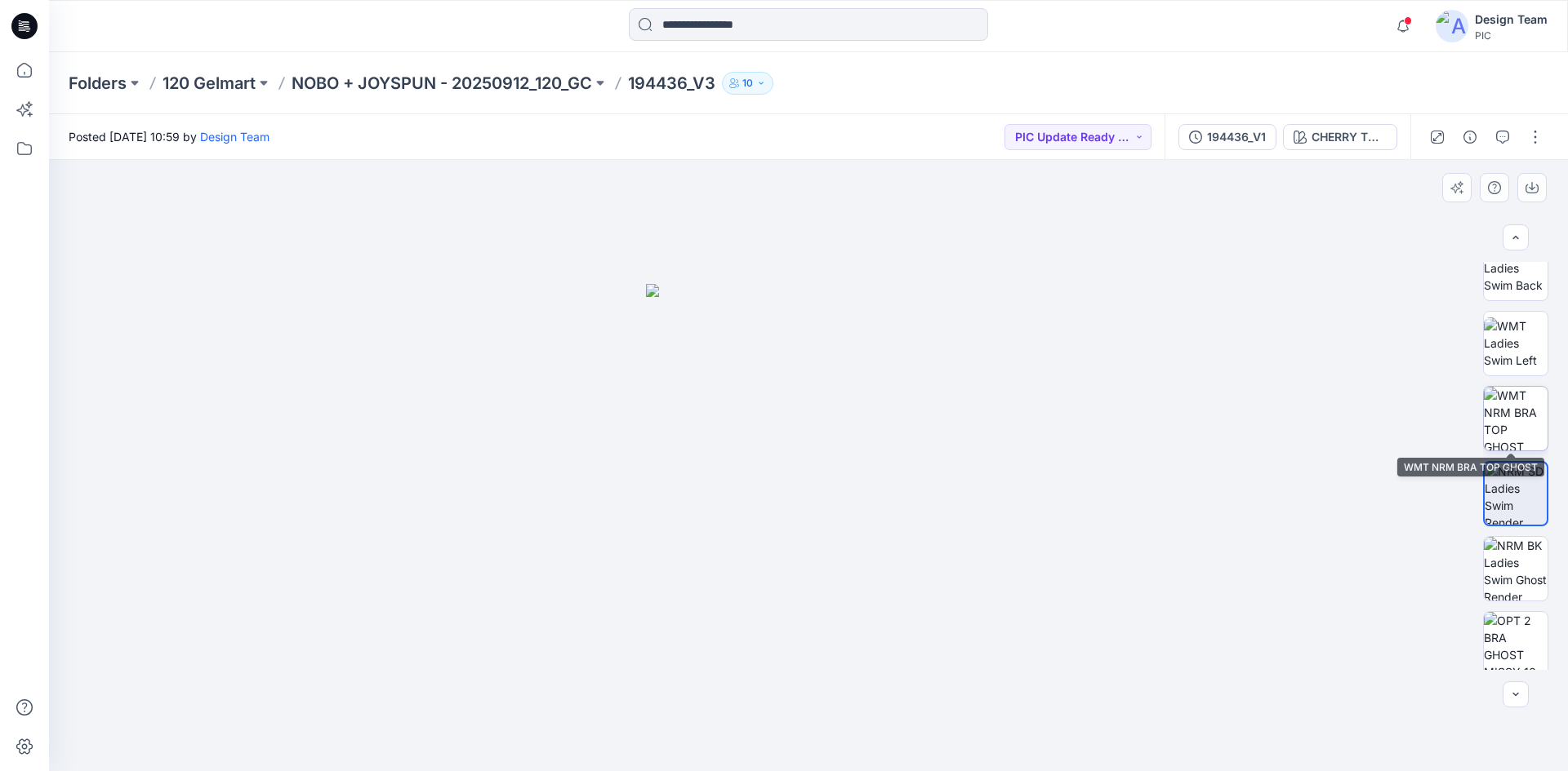
click at [1492, 435] on img at bounding box center [1515, 418] width 64 height 64
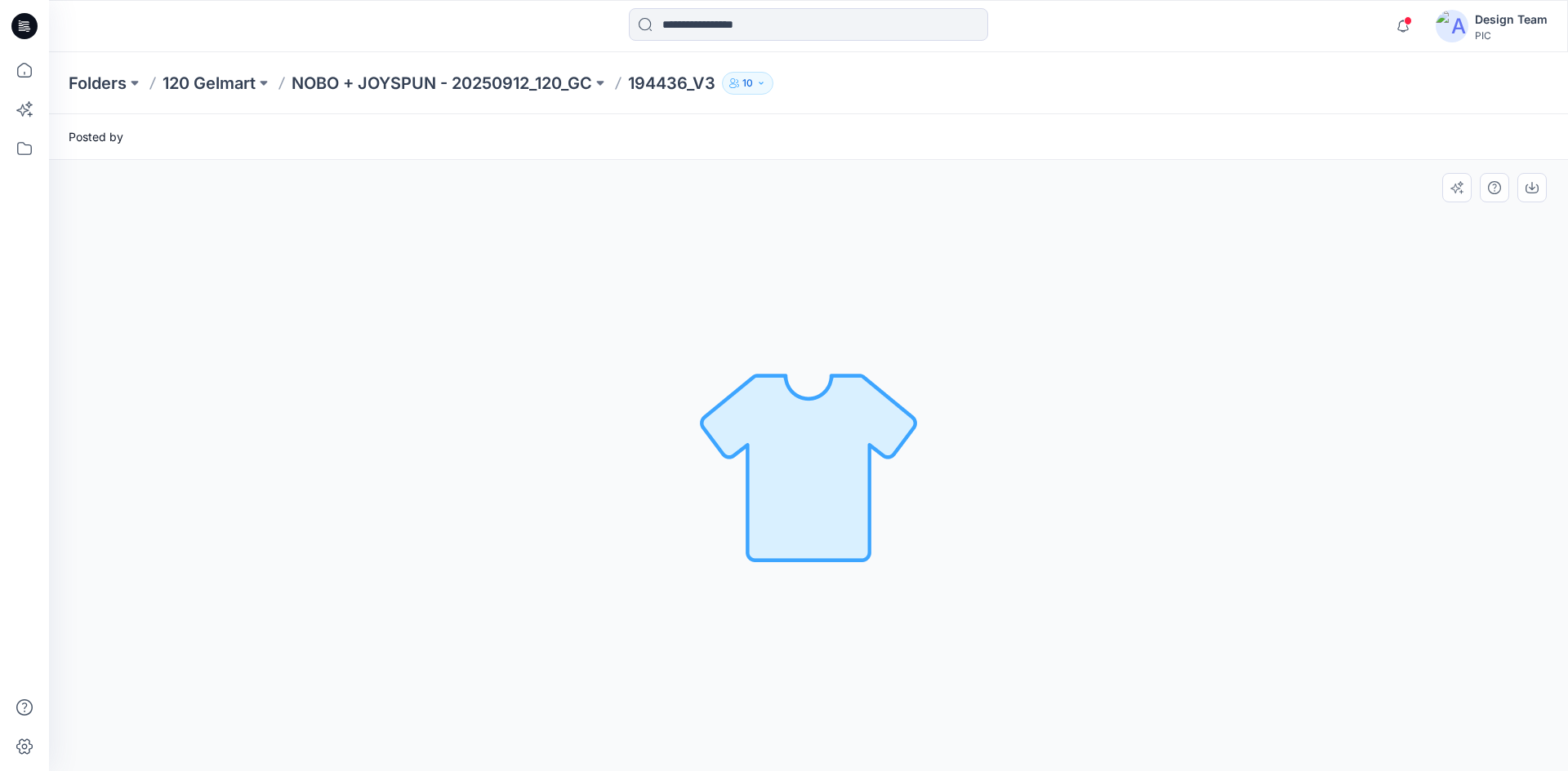
scroll to position [0, 0]
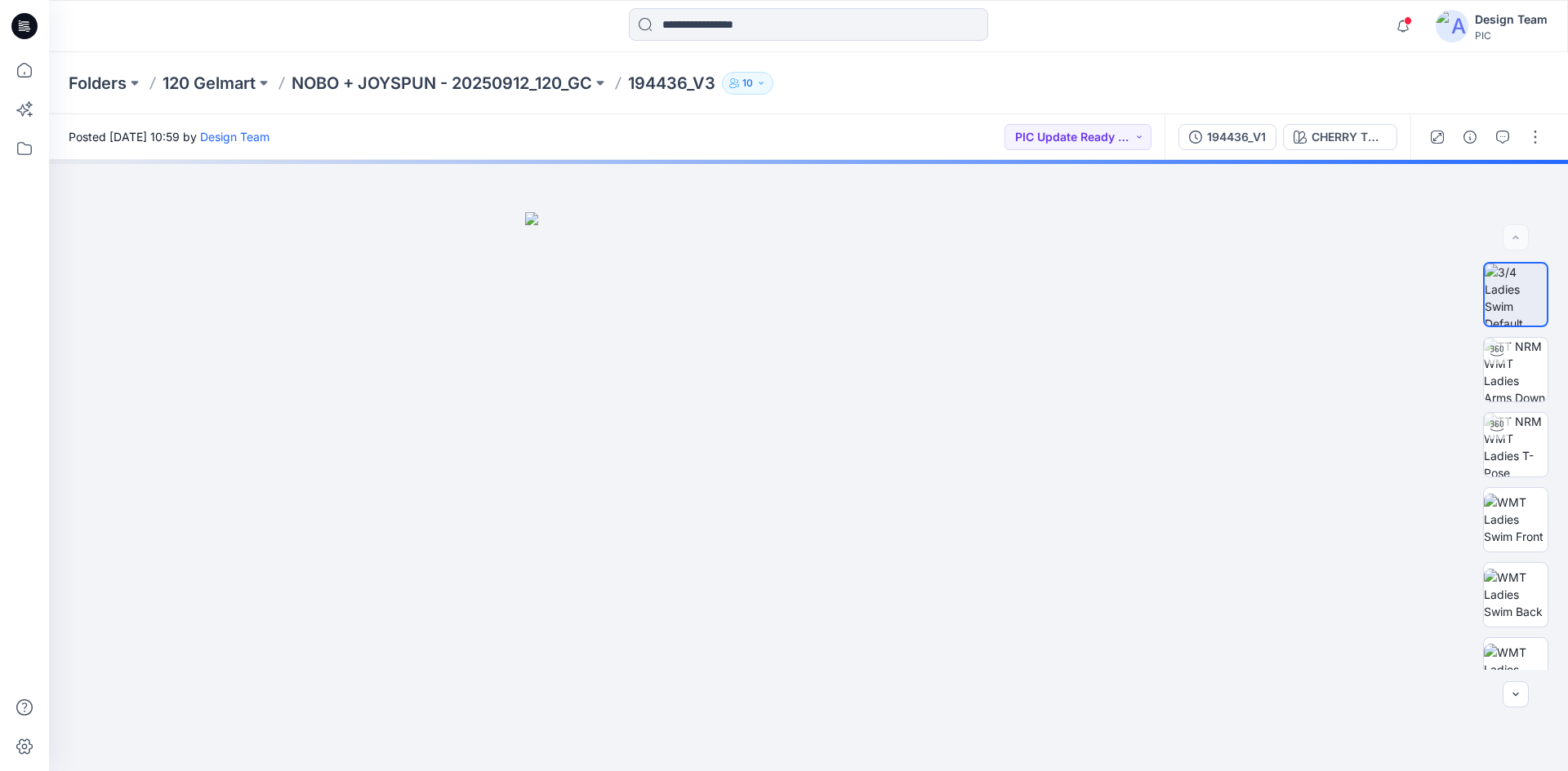
click at [15, 22] on icon at bounding box center [24, 26] width 26 height 26
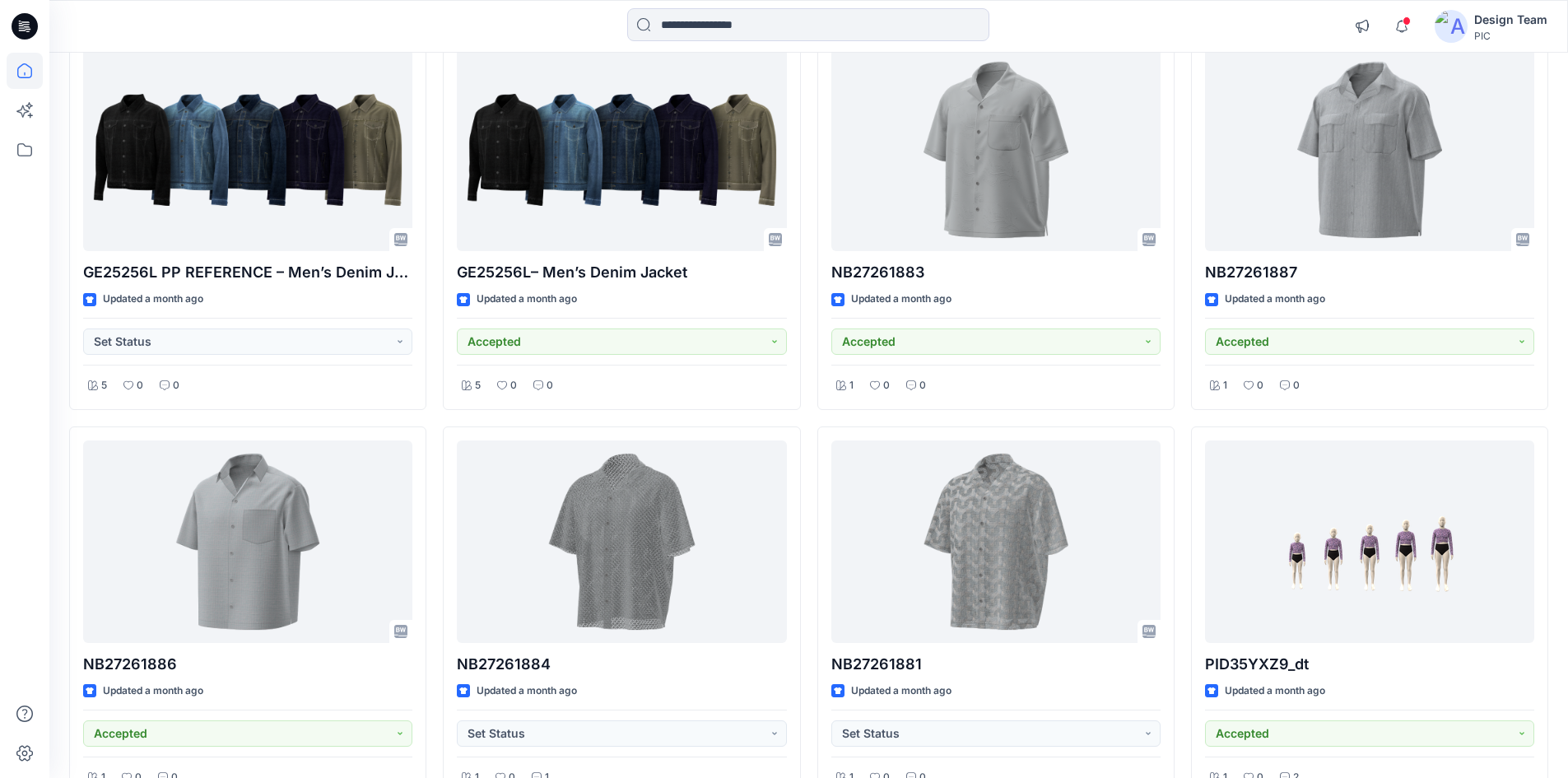
scroll to position [7742, 0]
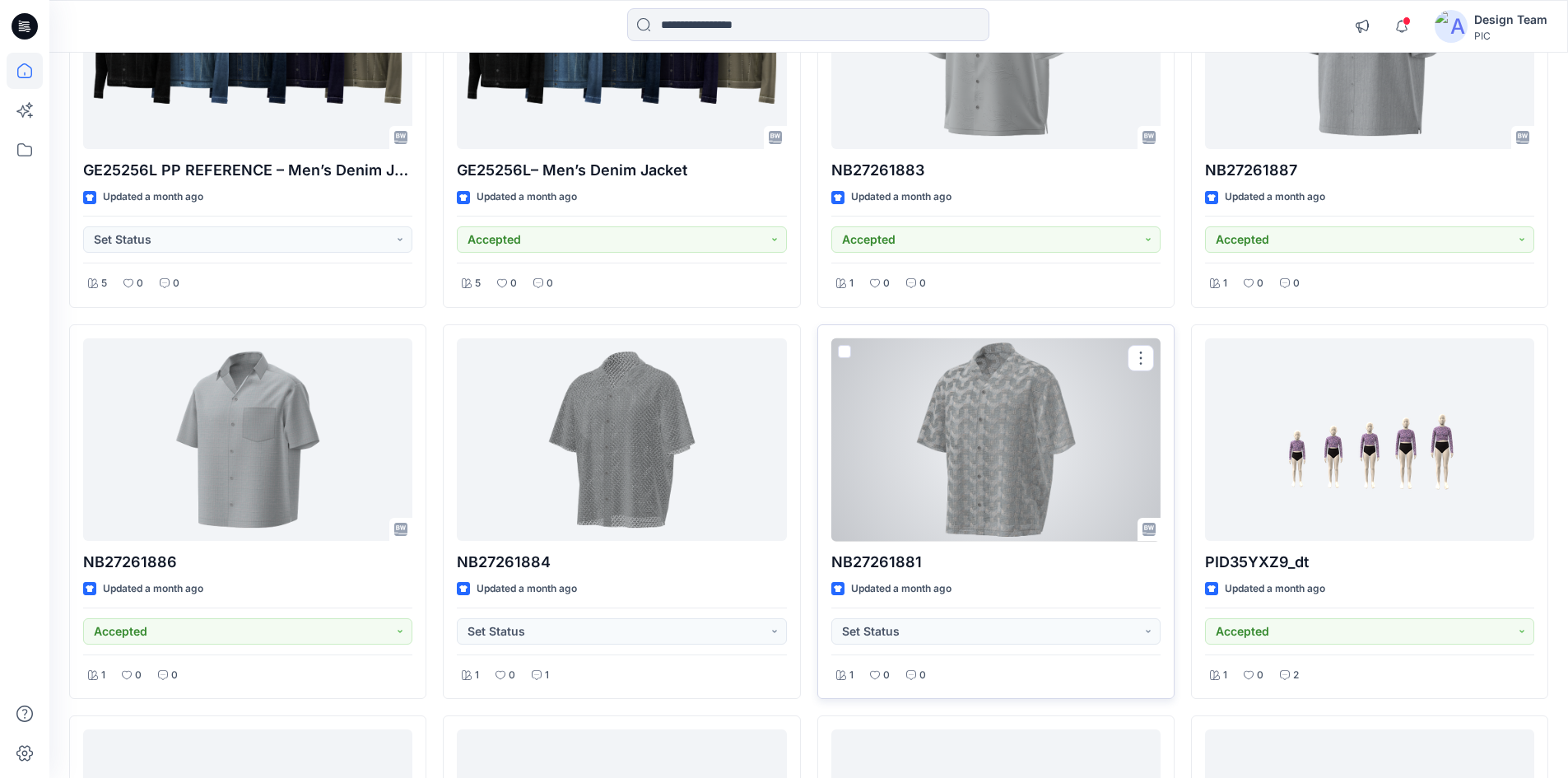
click at [979, 427] on div at bounding box center [996, 439] width 329 height 203
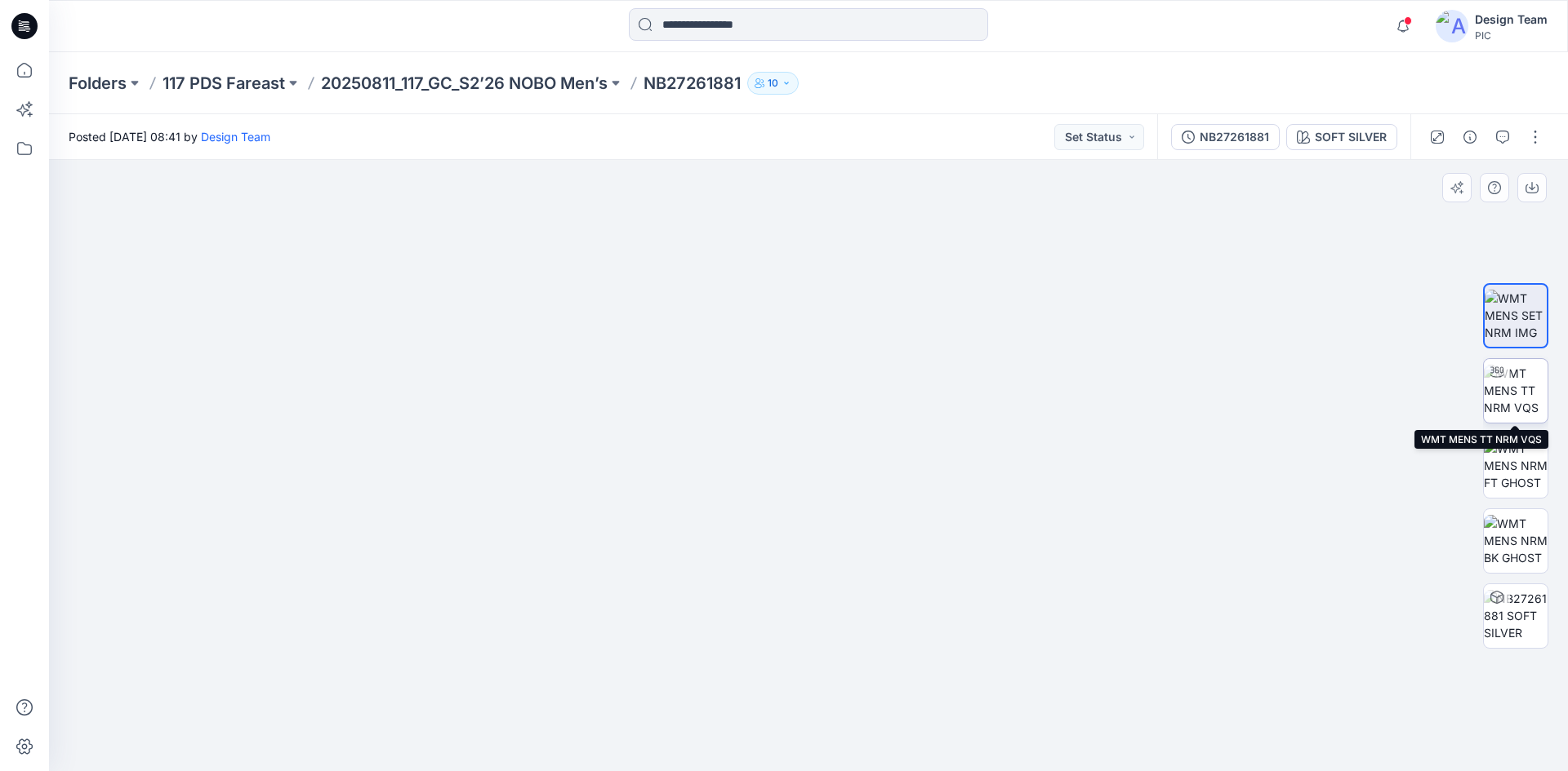
click at [1529, 399] on img at bounding box center [1515, 390] width 64 height 51
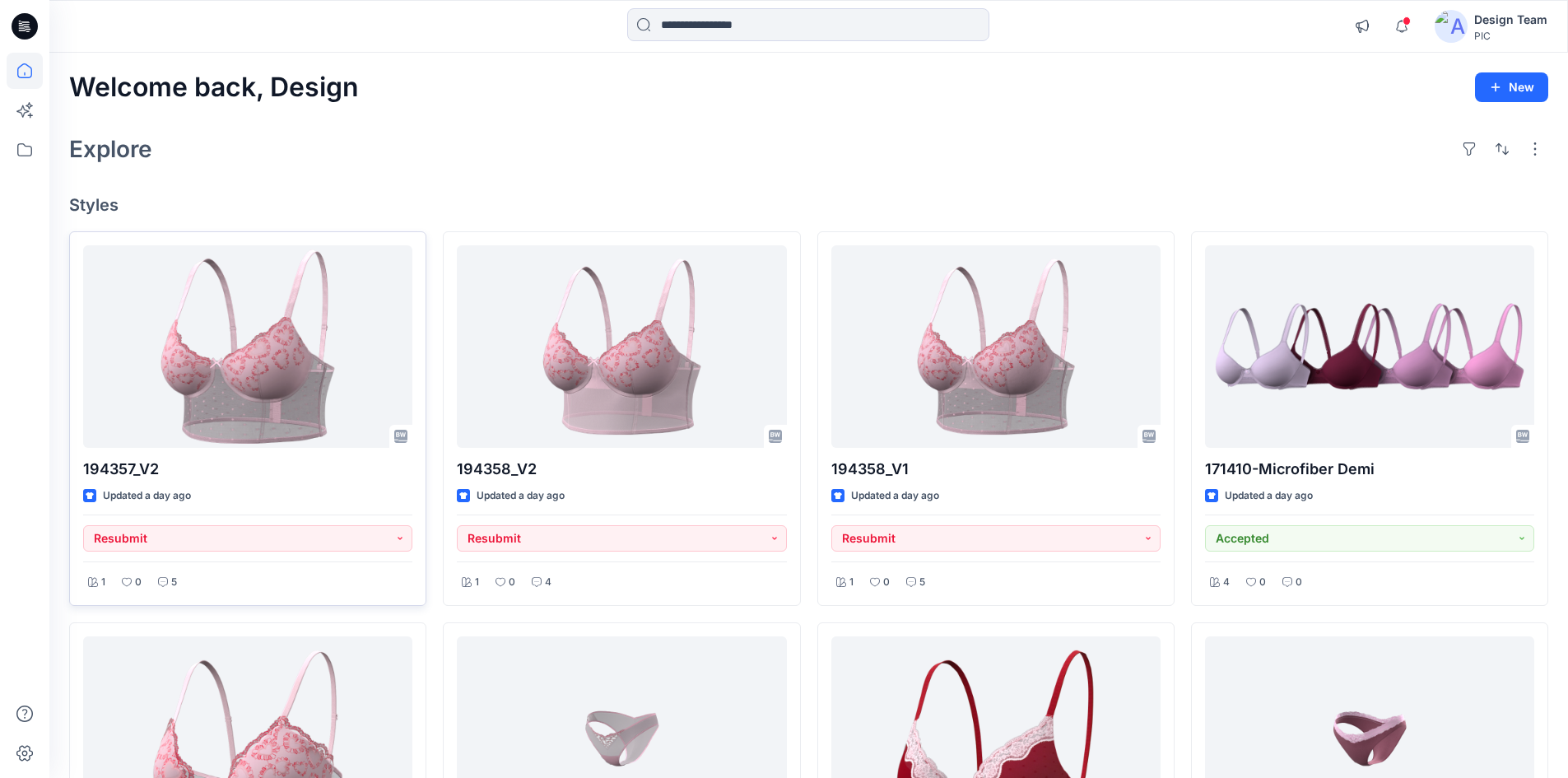
scroll to position [82, 0]
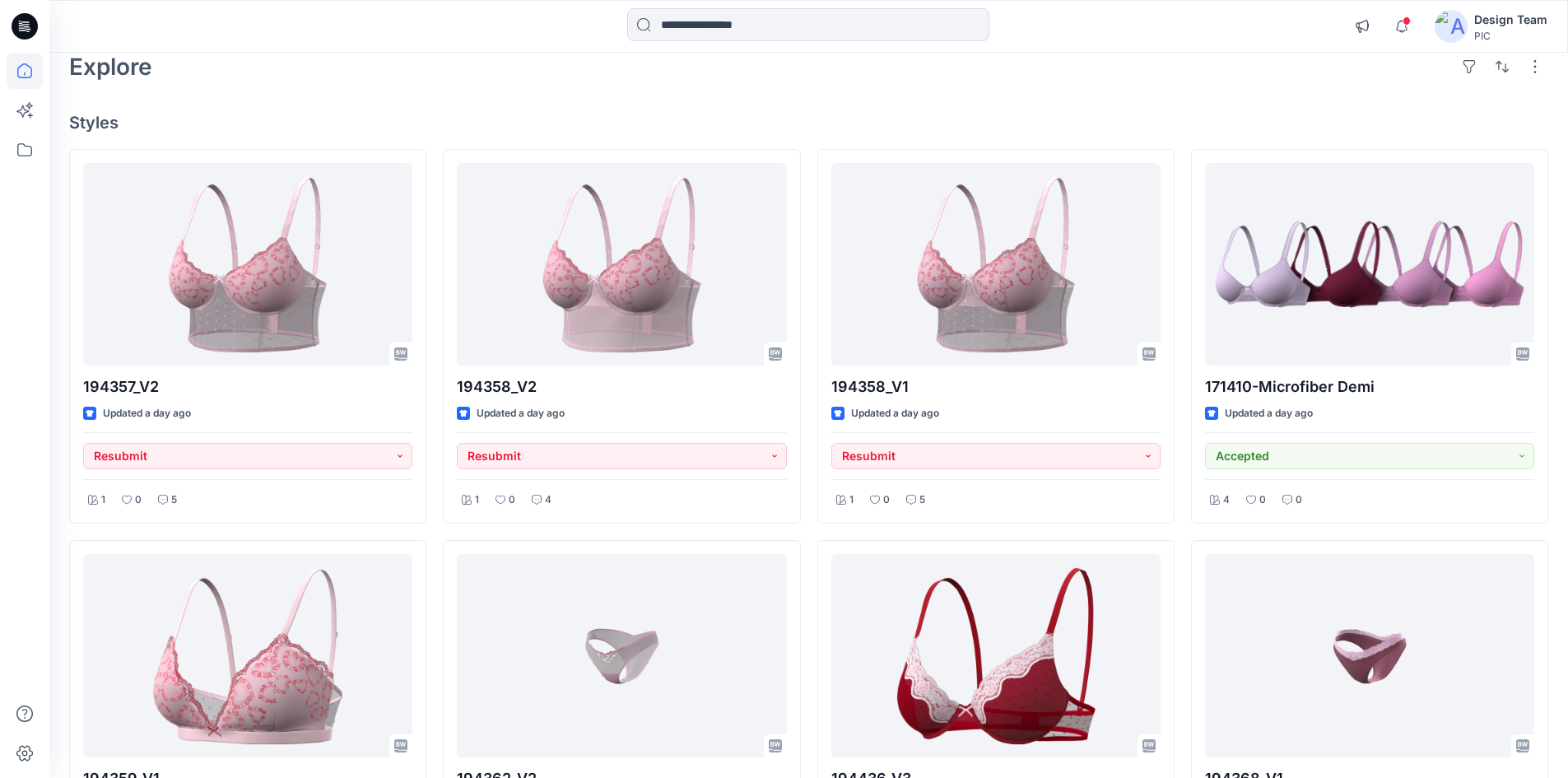
click at [431, 318] on div "194357_V2 Updated a day ago Resubmit 1 0 5 194359_V1 Updated a day ago Resubmit…" at bounding box center [809, 728] width 1479 height 1159
